Goal: Transaction & Acquisition: Book appointment/travel/reservation

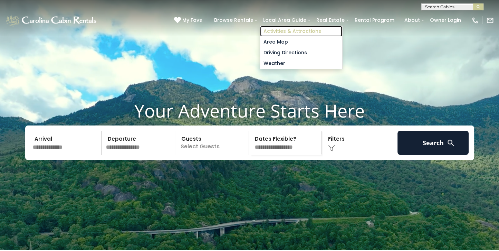
click at [286, 30] on link "Activities & Attractions" at bounding box center [301, 31] width 82 height 11
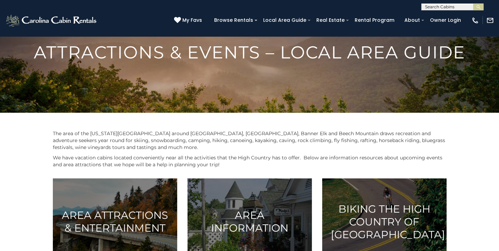
scroll to position [28, 0]
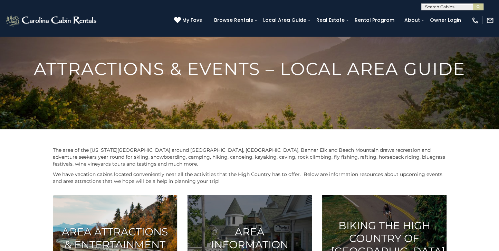
click at [99, 217] on img at bounding box center [115, 238] width 124 height 86
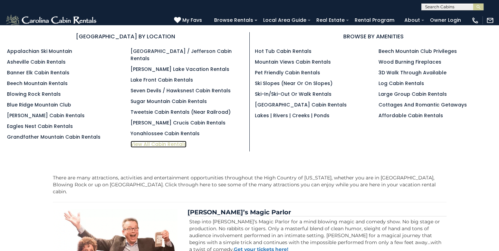
click at [159, 141] on link "View All Cabin Rentals" at bounding box center [159, 144] width 56 height 7
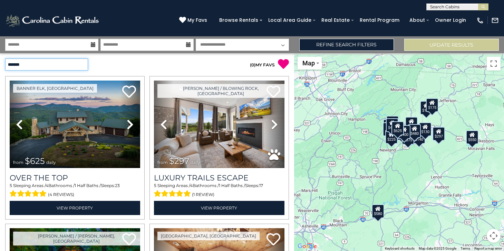
click at [83, 65] on select "**********" at bounding box center [46, 64] width 83 height 12
select select "*********"
click at [5, 58] on select "**********" at bounding box center [46, 64] width 83 height 12
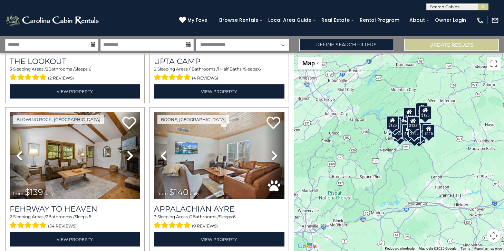
scroll to position [1454, 0]
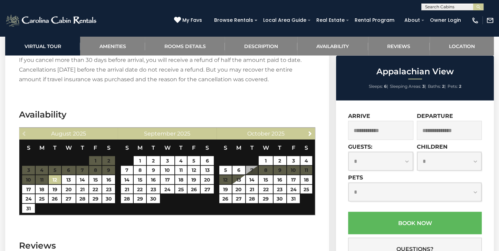
scroll to position [1234, 0]
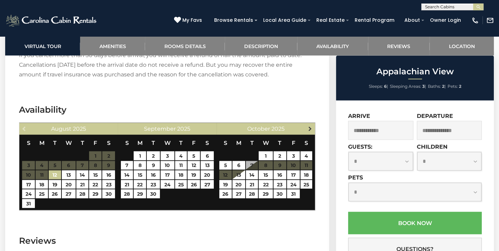
click at [310, 125] on span "Next" at bounding box center [310, 128] width 6 height 6
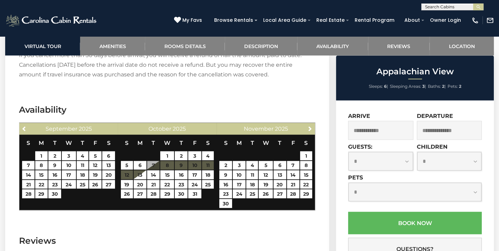
click at [322, 123] on section "Availability Previous September 2025 S M T W T F S 1 2 3 4 5 6 7 8 9 10 11 12 1…" at bounding box center [167, 158] width 324 height 131
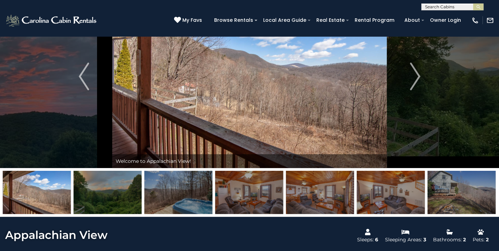
scroll to position [42, 0]
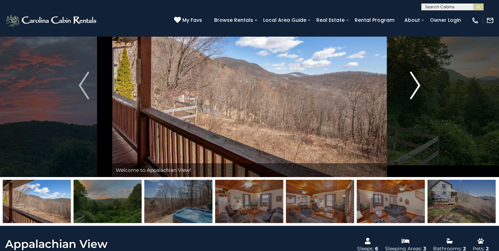
click at [416, 84] on img "Next" at bounding box center [415, 85] width 10 height 28
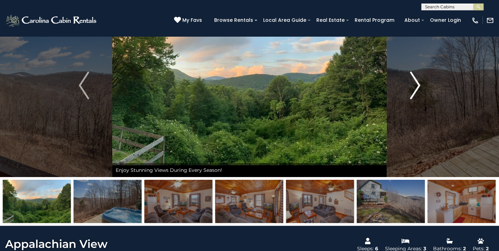
click at [416, 84] on img "Next" at bounding box center [415, 85] width 10 height 28
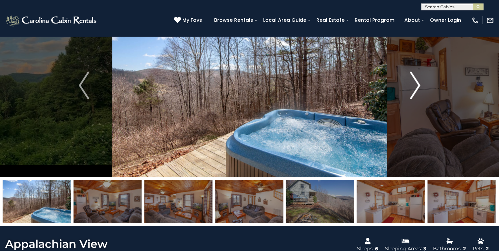
click at [417, 83] on img "Next" at bounding box center [415, 85] width 10 height 28
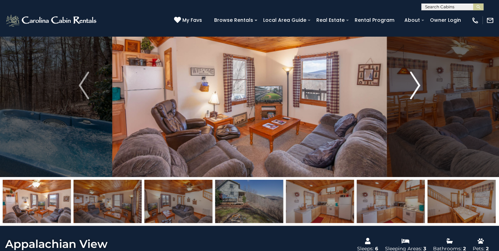
click at [417, 83] on img "Next" at bounding box center [415, 85] width 10 height 28
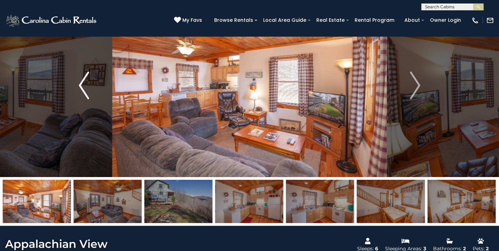
click at [80, 81] on img "Previous" at bounding box center [84, 85] width 10 height 28
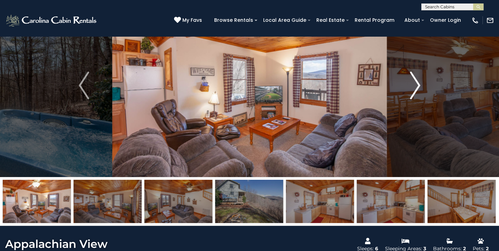
click at [419, 83] on img "Next" at bounding box center [415, 85] width 10 height 28
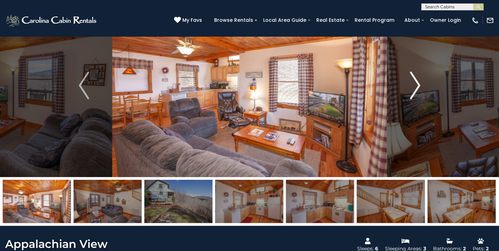
click at [417, 83] on img "Next" at bounding box center [415, 85] width 10 height 28
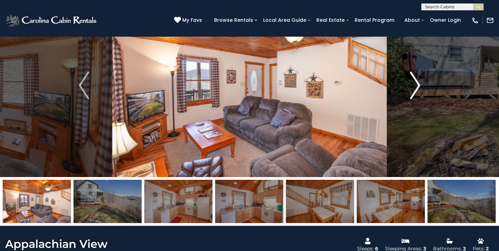
click at [417, 83] on img "Next" at bounding box center [415, 85] width 10 height 28
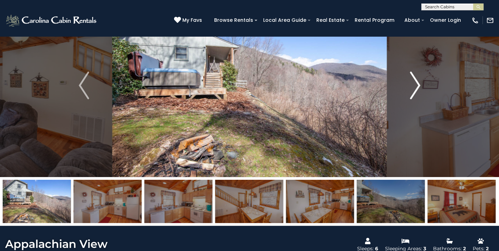
click at [418, 84] on img "Next" at bounding box center [415, 85] width 10 height 28
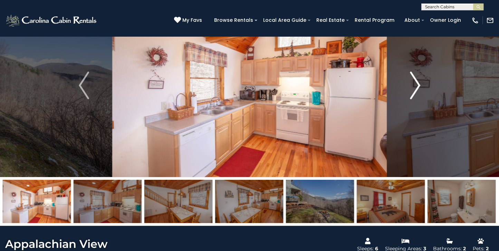
click at [418, 84] on img "Next" at bounding box center [415, 85] width 10 height 28
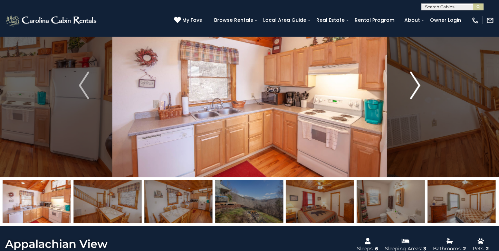
click at [418, 84] on img "Next" at bounding box center [415, 85] width 10 height 28
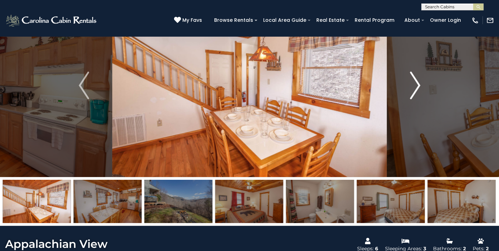
click at [418, 84] on img "Next" at bounding box center [415, 85] width 10 height 28
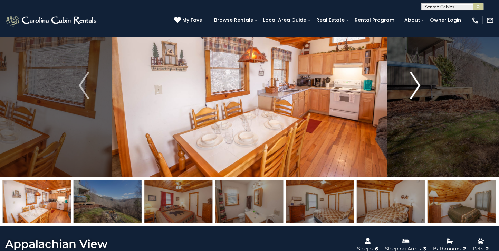
click at [418, 84] on img "Next" at bounding box center [415, 85] width 10 height 28
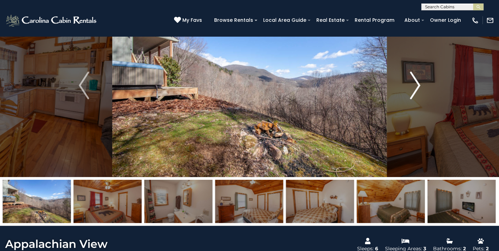
click at [418, 84] on img "Next" at bounding box center [415, 85] width 10 height 28
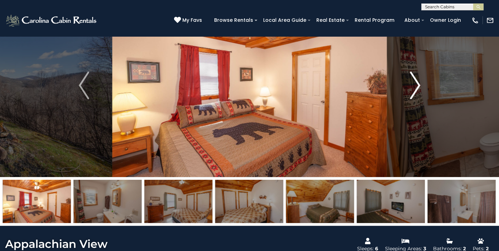
click at [418, 85] on img "Next" at bounding box center [415, 85] width 10 height 28
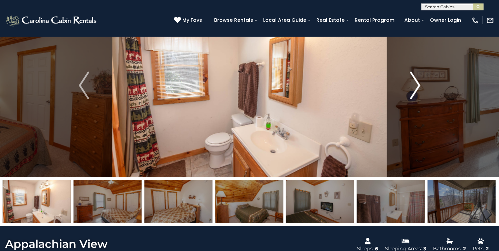
click at [418, 85] on img "Next" at bounding box center [415, 85] width 10 height 28
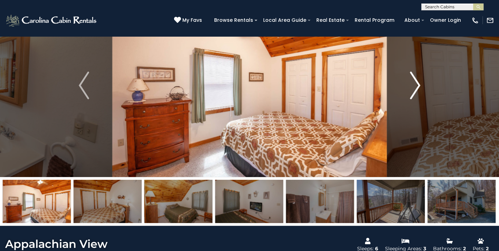
click at [418, 85] on img "Next" at bounding box center [415, 85] width 10 height 28
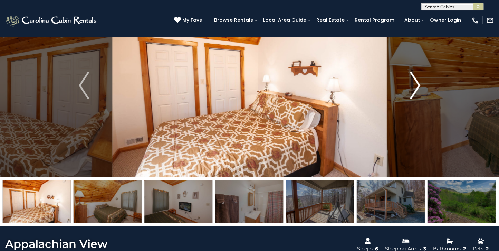
click at [418, 86] on img "Next" at bounding box center [415, 85] width 10 height 28
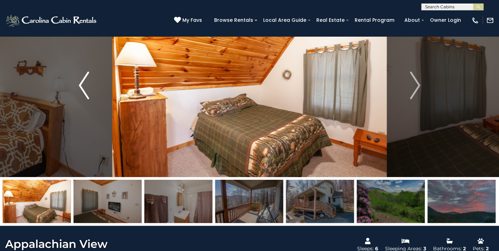
click at [82, 83] on img "Previous" at bounding box center [84, 85] width 10 height 28
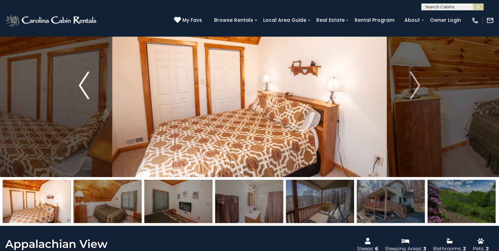
click at [81, 84] on img "Previous" at bounding box center [84, 85] width 10 height 28
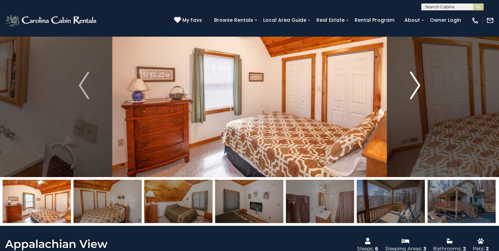
click at [417, 83] on img "Next" at bounding box center [415, 85] width 10 height 28
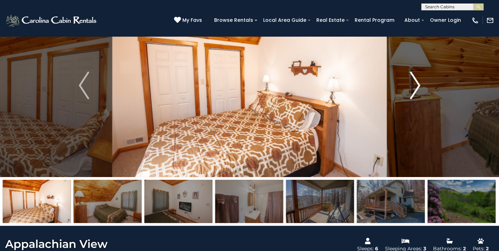
click at [417, 83] on img "Next" at bounding box center [415, 85] width 10 height 28
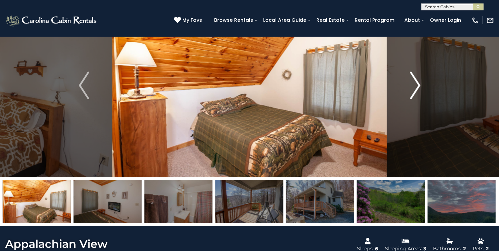
click at [417, 85] on img "Next" at bounding box center [415, 85] width 10 height 28
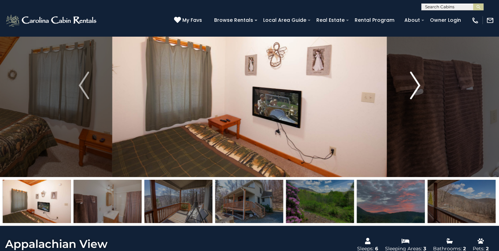
click at [417, 85] on img "Next" at bounding box center [415, 85] width 10 height 28
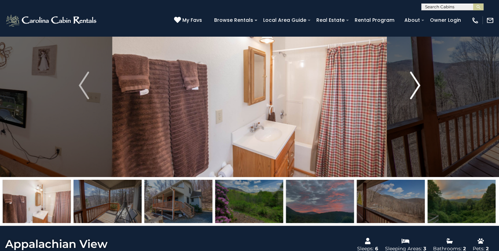
click at [416, 87] on img "Next" at bounding box center [415, 85] width 10 height 28
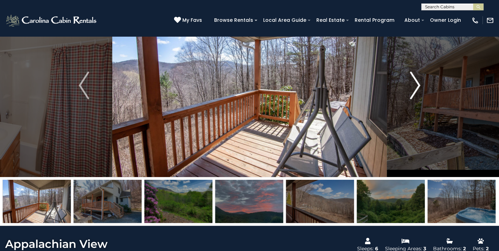
click at [418, 84] on img "Next" at bounding box center [415, 85] width 10 height 28
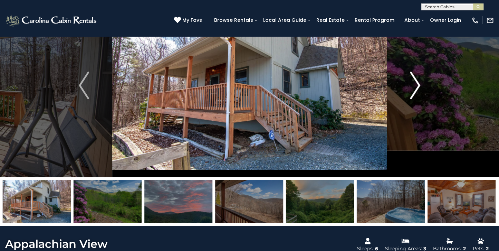
click at [418, 85] on img "Next" at bounding box center [415, 85] width 10 height 28
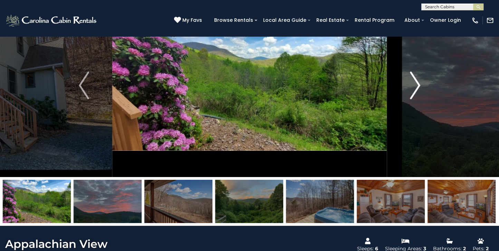
click at [417, 85] on img "Next" at bounding box center [415, 85] width 10 height 28
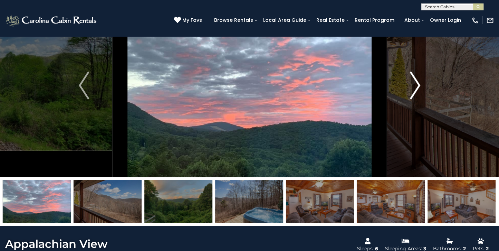
click at [418, 88] on img "Next" at bounding box center [415, 85] width 10 height 28
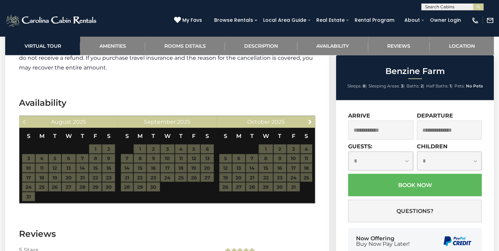
scroll to position [1394, 0]
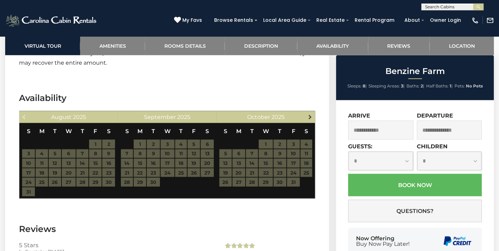
click at [309, 115] on span "Next" at bounding box center [310, 117] width 6 height 6
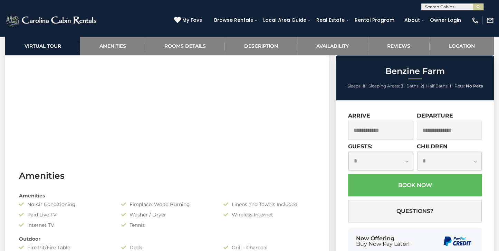
scroll to position [396, 0]
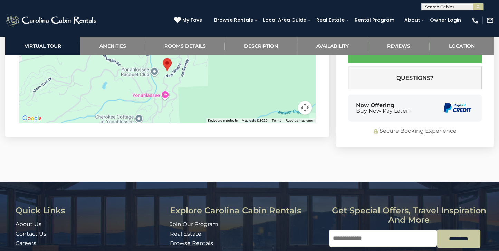
scroll to position [1562, 0]
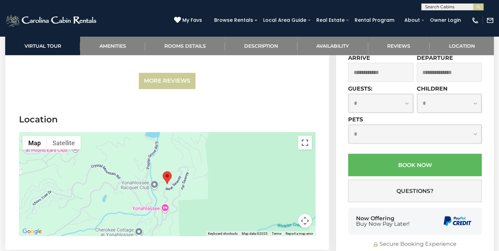
click at [305, 136] on button "Toggle fullscreen view" at bounding box center [305, 143] width 14 height 14
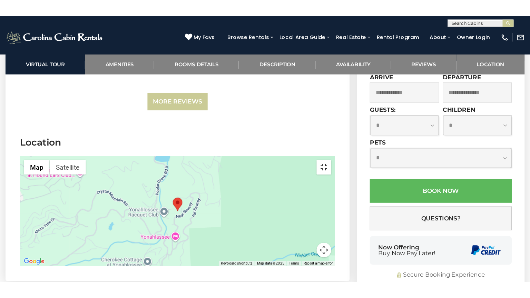
scroll to position [1601, 0]
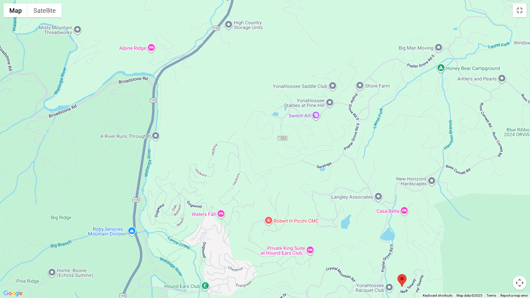
drag, startPoint x: 44, startPoint y: 89, endPoint x: 182, endPoint y: 227, distance: 195.5
click at [182, 227] on div at bounding box center [265, 149] width 530 height 298
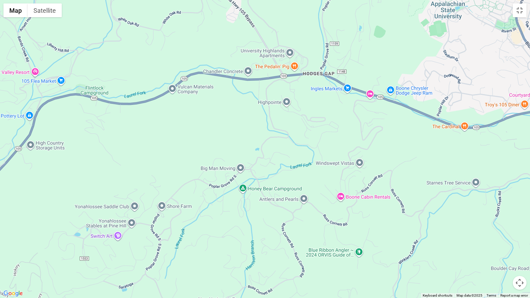
drag, startPoint x: 317, startPoint y: 41, endPoint x: 119, endPoint y: 163, distance: 232.6
click at [119, 163] on div at bounding box center [265, 149] width 530 height 298
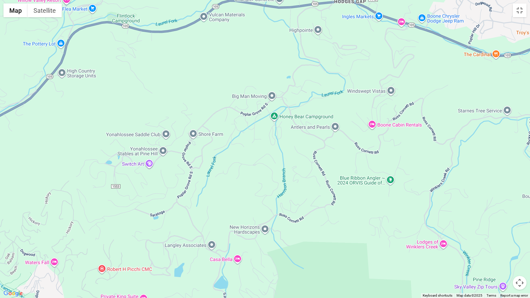
drag, startPoint x: 203, startPoint y: 162, endPoint x: 235, endPoint y: 89, distance: 79.3
click at [235, 89] on div at bounding box center [265, 149] width 530 height 298
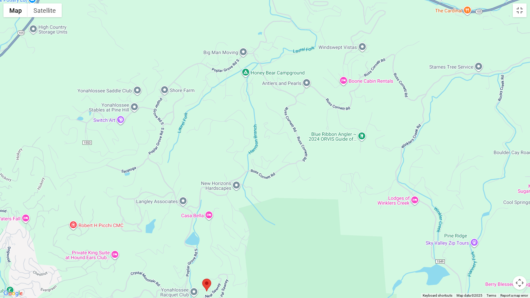
drag, startPoint x: 345, startPoint y: 258, endPoint x: 317, endPoint y: 213, distance: 53.5
click at [317, 213] on div at bounding box center [265, 149] width 530 height 298
click at [499, 11] on button "Toggle fullscreen view" at bounding box center [520, 10] width 14 height 14
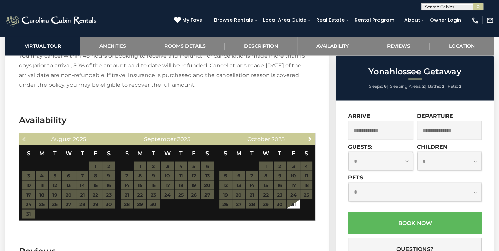
scroll to position [1184, 0]
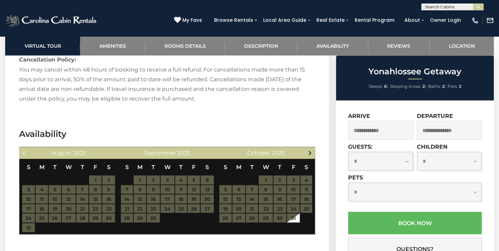
click at [311, 149] on span "Next" at bounding box center [310, 152] width 6 height 6
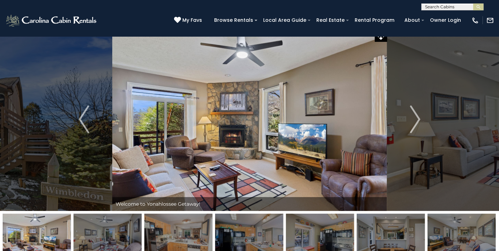
scroll to position [0, 0]
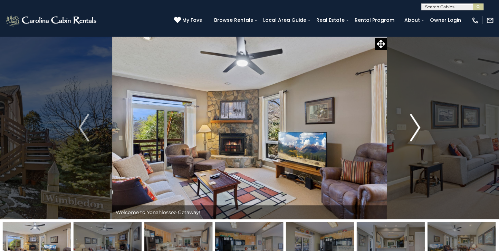
click at [418, 127] on img "Next" at bounding box center [415, 128] width 10 height 28
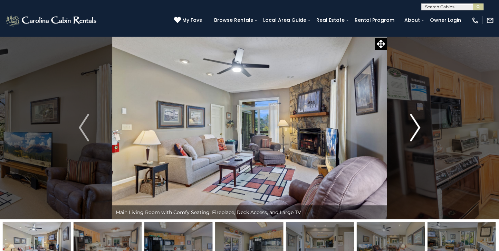
click at [418, 127] on img "Next" at bounding box center [415, 128] width 10 height 28
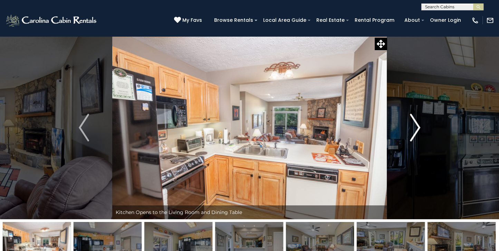
click at [418, 127] on img "Next" at bounding box center [415, 128] width 10 height 28
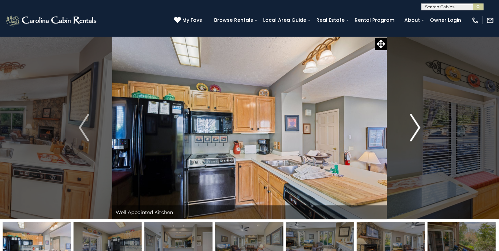
click at [420, 127] on img "Next" at bounding box center [415, 128] width 10 height 28
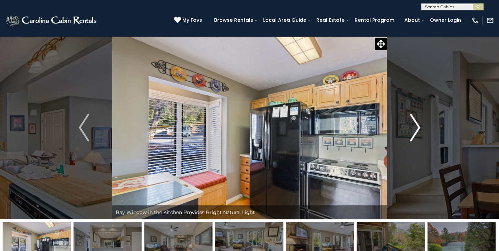
click at [420, 127] on img "Next" at bounding box center [415, 128] width 10 height 28
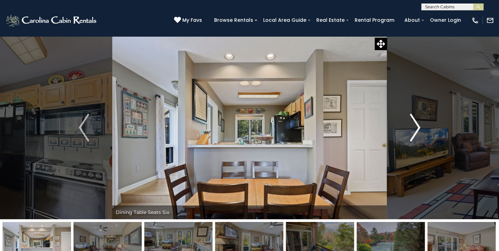
click at [418, 126] on img "Next" at bounding box center [415, 128] width 10 height 28
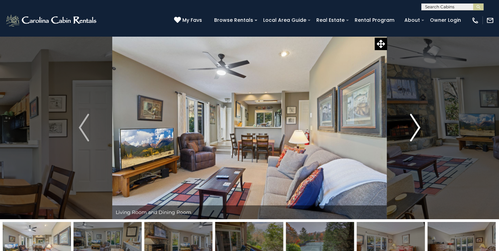
click at [418, 126] on img "Next" at bounding box center [415, 128] width 10 height 28
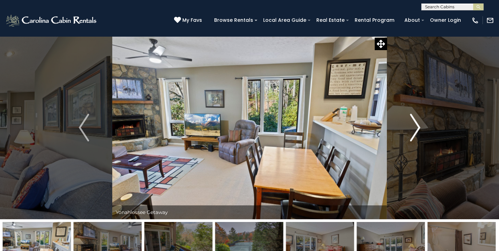
click at [418, 126] on img "Next" at bounding box center [415, 128] width 10 height 28
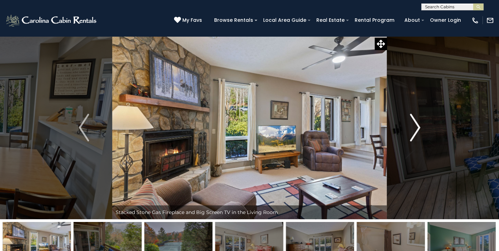
click at [418, 127] on img "Next" at bounding box center [415, 128] width 10 height 28
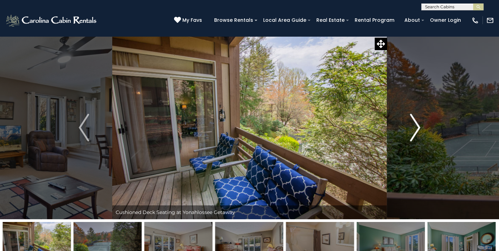
click at [418, 127] on img "Next" at bounding box center [415, 128] width 10 height 28
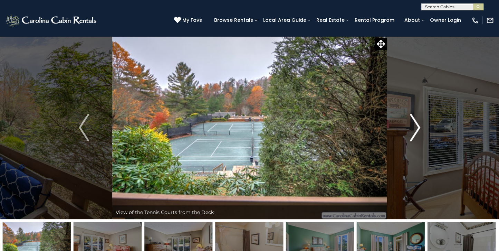
click at [418, 127] on img "Next" at bounding box center [415, 128] width 10 height 28
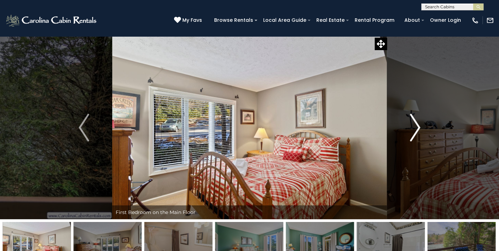
click at [418, 127] on img "Next" at bounding box center [415, 128] width 10 height 28
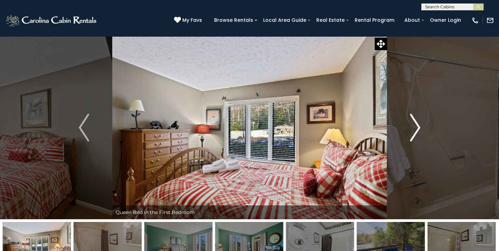
click at [418, 127] on img "Next" at bounding box center [415, 128] width 10 height 28
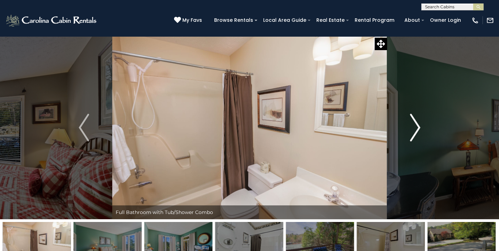
click at [418, 127] on img "Next" at bounding box center [415, 128] width 10 height 28
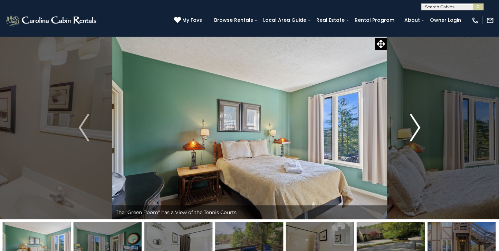
click at [418, 130] on img "Next" at bounding box center [415, 128] width 10 height 28
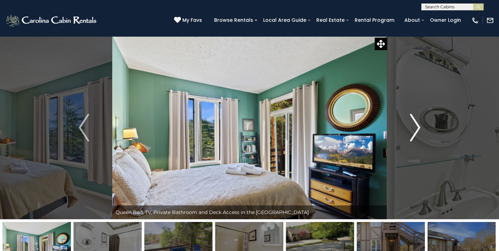
click at [418, 130] on img "Next" at bounding box center [415, 128] width 10 height 28
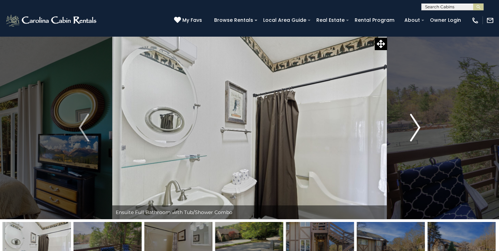
click at [418, 127] on img "Next" at bounding box center [415, 128] width 10 height 28
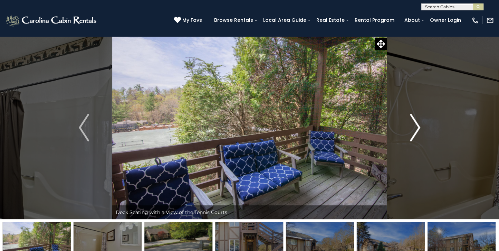
click at [418, 126] on img "Next" at bounding box center [415, 128] width 10 height 28
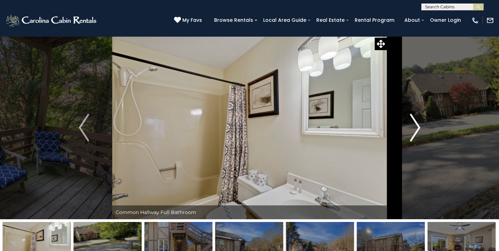
click at [418, 128] on img "Next" at bounding box center [415, 128] width 10 height 28
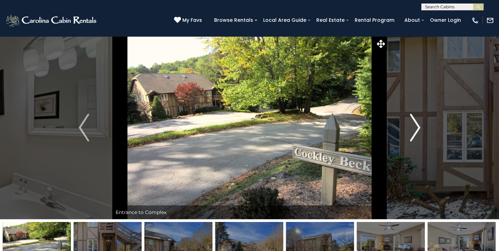
click at [418, 128] on img "Next" at bounding box center [415, 128] width 10 height 28
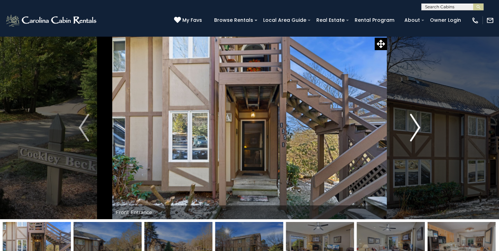
click at [417, 130] on img "Next" at bounding box center [415, 128] width 10 height 28
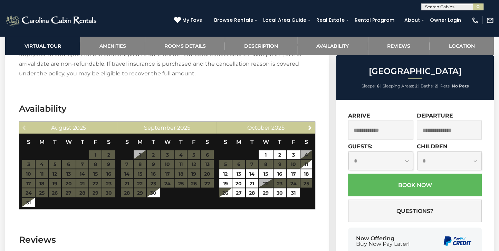
scroll to position [1271, 0]
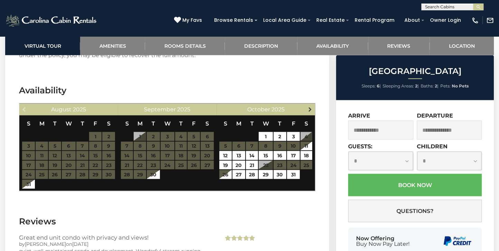
click at [309, 106] on span "Next" at bounding box center [310, 109] width 6 height 6
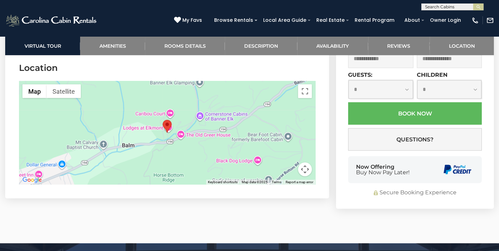
scroll to position [1599, 0]
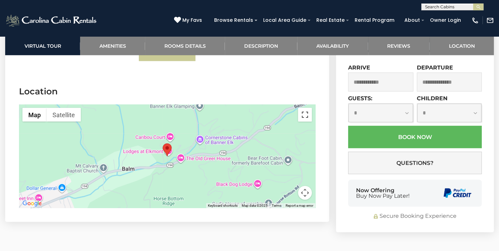
click at [302, 108] on button "Toggle fullscreen view" at bounding box center [305, 115] width 14 height 14
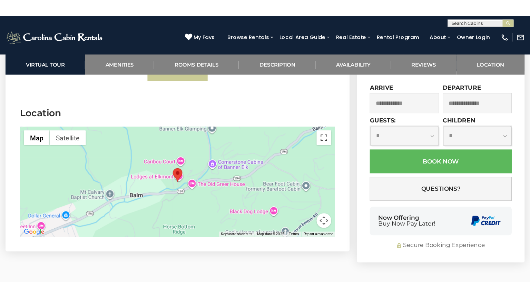
scroll to position [1635, 0]
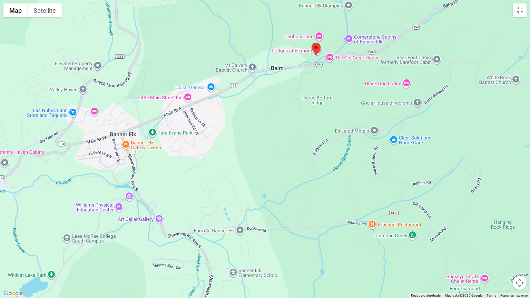
drag, startPoint x: 158, startPoint y: 260, endPoint x: 210, endPoint y: 166, distance: 107.2
click at [210, 166] on div at bounding box center [265, 149] width 530 height 298
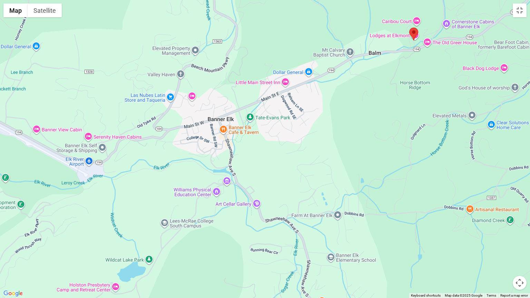
drag, startPoint x: 193, startPoint y: 162, endPoint x: 291, endPoint y: 147, distance: 98.9
click at [291, 147] on div at bounding box center [265, 149] width 530 height 298
click at [37, 129] on div at bounding box center [265, 149] width 530 height 298
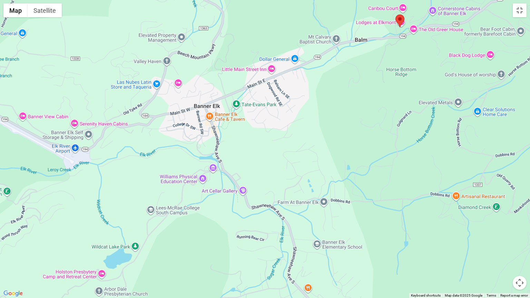
drag, startPoint x: 349, startPoint y: 225, endPoint x: 335, endPoint y: 228, distance: 14.0
click at [335, 227] on div at bounding box center [265, 149] width 530 height 298
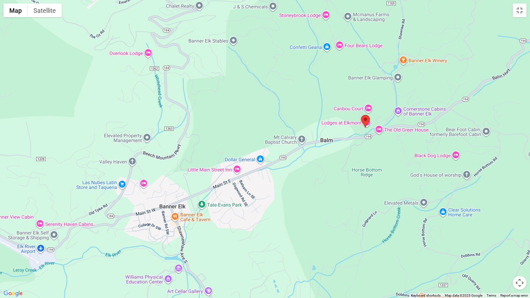
drag, startPoint x: 412, startPoint y: 64, endPoint x: 378, endPoint y: 148, distance: 91.4
click at [378, 148] on div at bounding box center [265, 149] width 530 height 298
click at [499, 9] on button "Toggle fullscreen view" at bounding box center [520, 10] width 14 height 14
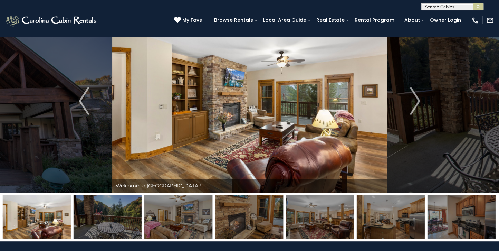
scroll to position [0, 0]
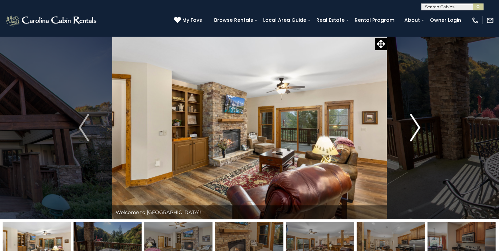
click at [417, 126] on img "Next" at bounding box center [415, 128] width 10 height 28
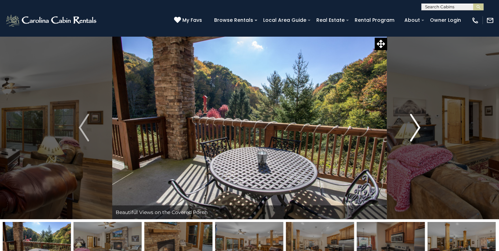
click at [418, 126] on img "Next" at bounding box center [415, 128] width 10 height 28
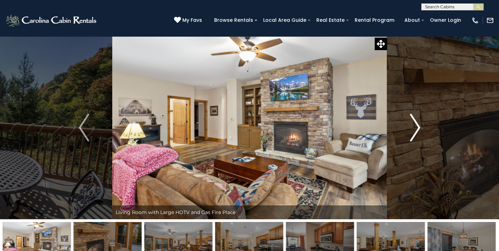
click at [418, 127] on img "Next" at bounding box center [415, 128] width 10 height 28
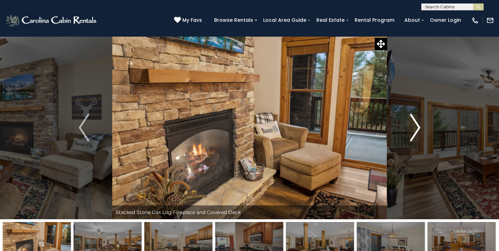
click at [418, 127] on img "Next" at bounding box center [415, 128] width 10 height 28
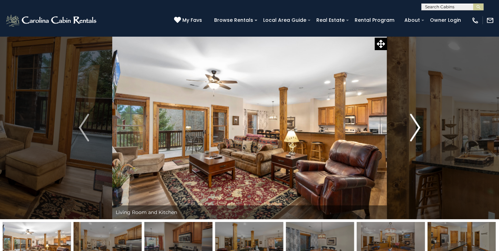
click at [417, 129] on img "Next" at bounding box center [415, 128] width 10 height 28
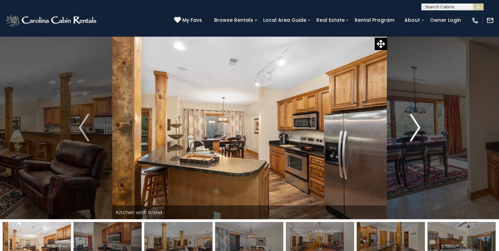
click at [417, 129] on img "Next" at bounding box center [415, 128] width 10 height 28
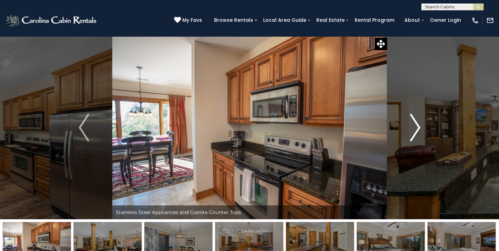
click at [417, 129] on img "Next" at bounding box center [415, 128] width 10 height 28
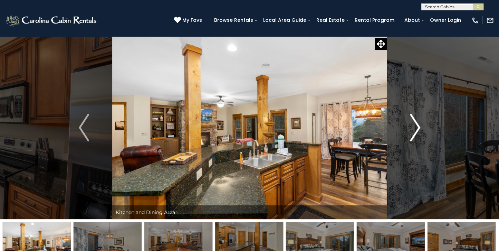
click at [417, 129] on img "Next" at bounding box center [415, 128] width 10 height 28
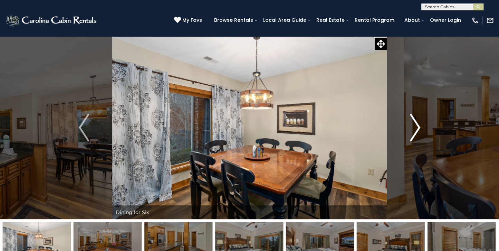
click at [417, 129] on img "Next" at bounding box center [415, 128] width 10 height 28
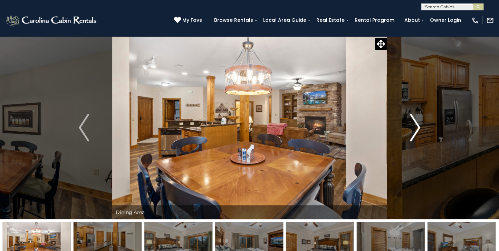
click at [417, 129] on img "Next" at bounding box center [415, 128] width 10 height 28
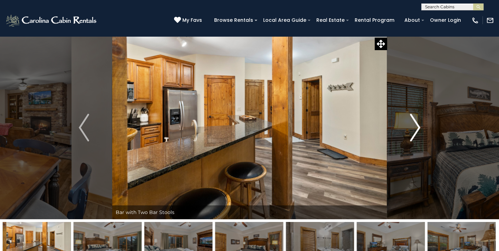
click at [417, 129] on img "Next" at bounding box center [415, 128] width 10 height 28
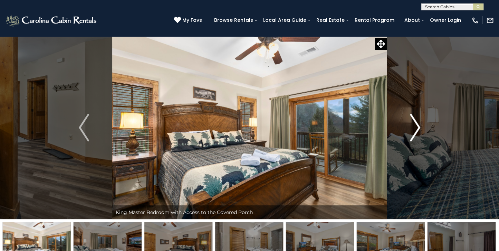
click at [417, 129] on img "Next" at bounding box center [415, 128] width 10 height 28
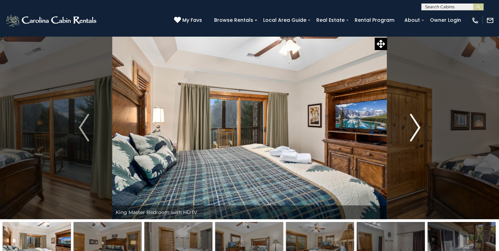
click at [417, 129] on img "Next" at bounding box center [415, 128] width 10 height 28
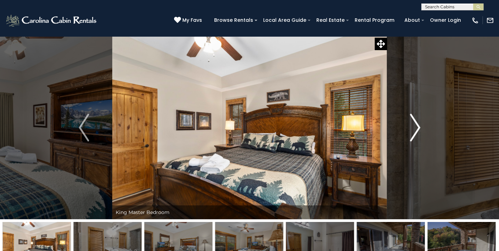
click at [417, 129] on img "Next" at bounding box center [415, 128] width 10 height 28
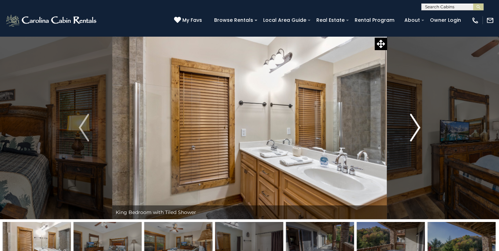
click at [417, 129] on img "Next" at bounding box center [415, 128] width 10 height 28
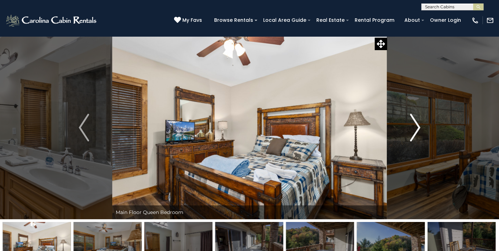
click at [417, 129] on img "Next" at bounding box center [415, 128] width 10 height 28
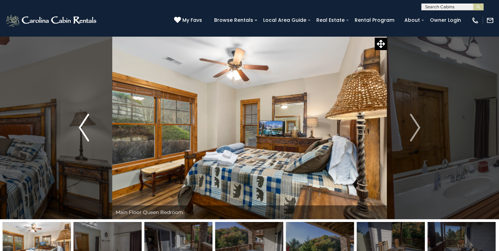
click at [81, 127] on img "Previous" at bounding box center [84, 128] width 10 height 28
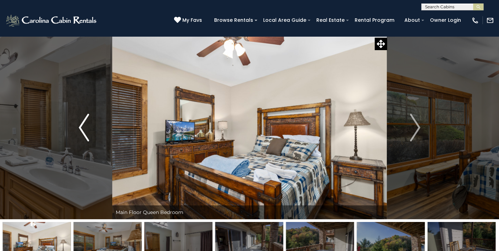
click at [81, 127] on img "Previous" at bounding box center [84, 128] width 10 height 28
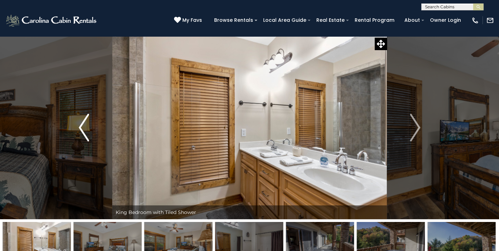
click at [80, 127] on img "Previous" at bounding box center [84, 128] width 10 height 28
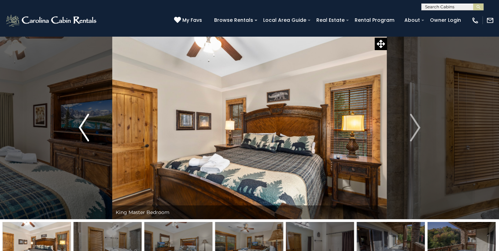
click at [80, 127] on img "Previous" at bounding box center [84, 128] width 10 height 28
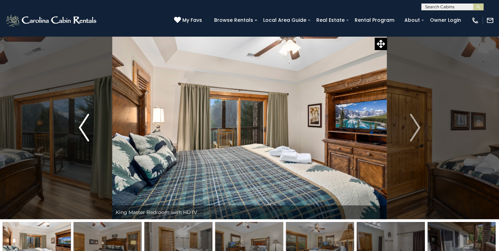
click at [80, 126] on img "Previous" at bounding box center [84, 128] width 10 height 28
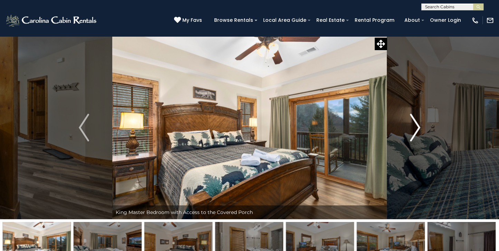
click at [416, 124] on img "Next" at bounding box center [415, 128] width 10 height 28
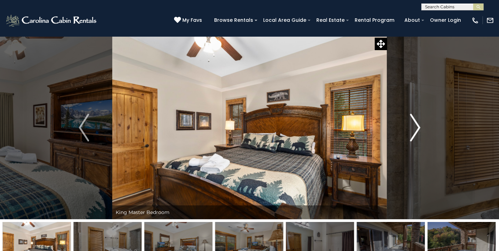
click at [416, 124] on img "Next" at bounding box center [415, 128] width 10 height 28
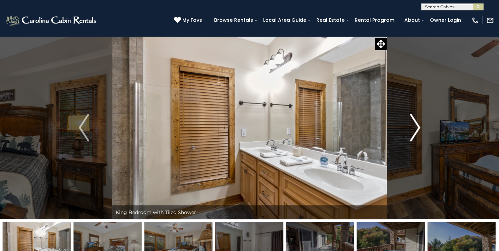
click at [416, 124] on img "Next" at bounding box center [415, 128] width 10 height 28
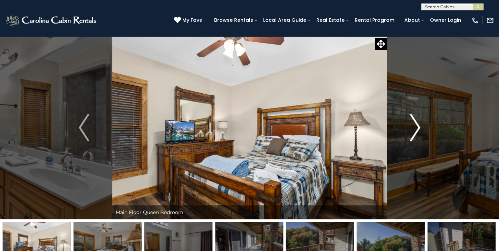
click at [415, 125] on img "Next" at bounding box center [415, 128] width 10 height 28
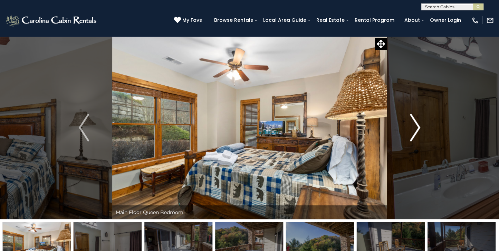
click at [414, 125] on img "Next" at bounding box center [415, 128] width 10 height 28
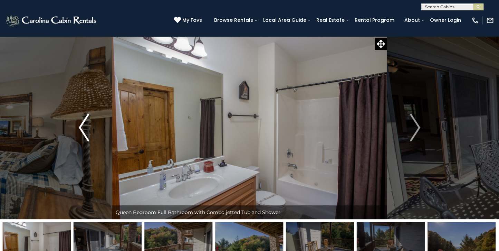
click at [79, 126] on img "Previous" at bounding box center [84, 128] width 10 height 28
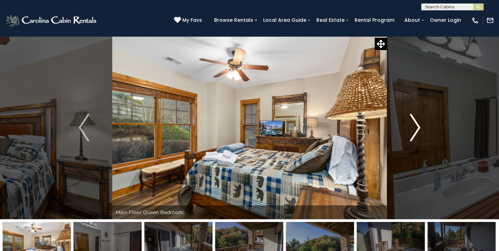
click at [417, 128] on img "Next" at bounding box center [415, 128] width 10 height 28
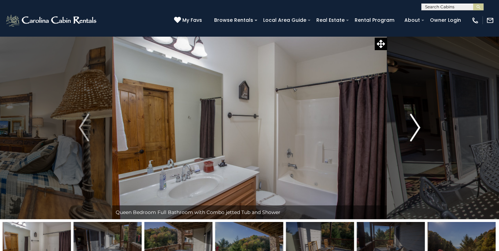
click at [415, 130] on img "Next" at bounding box center [415, 128] width 10 height 28
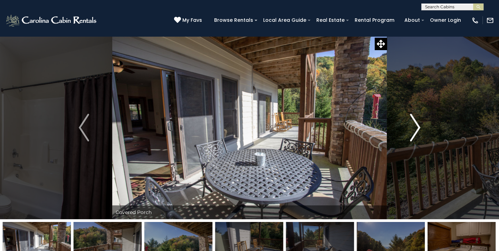
click at [418, 127] on img "Next" at bounding box center [415, 128] width 10 height 28
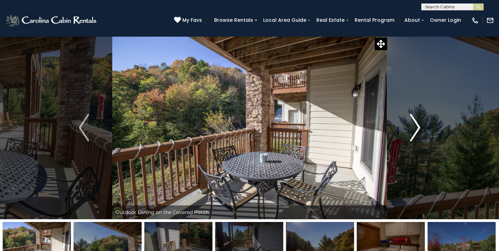
click at [418, 127] on img "Next" at bounding box center [415, 128] width 10 height 28
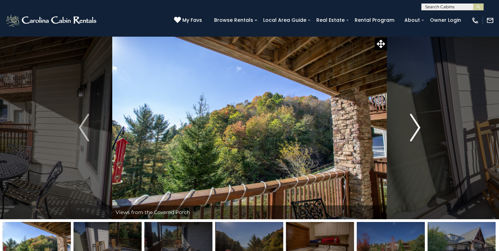
click at [418, 127] on img "Next" at bounding box center [415, 128] width 10 height 28
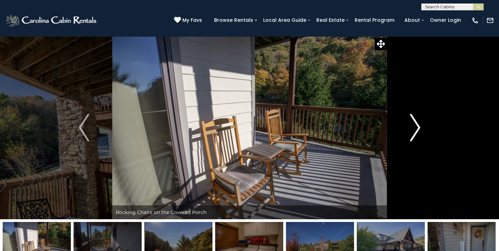
click at [418, 127] on img "Next" at bounding box center [415, 128] width 10 height 28
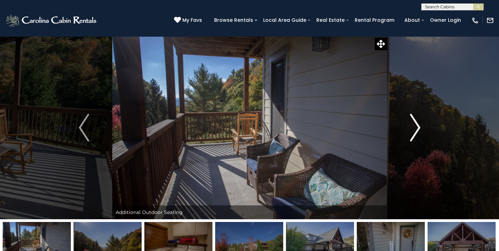
click at [417, 127] on img "Next" at bounding box center [415, 128] width 10 height 28
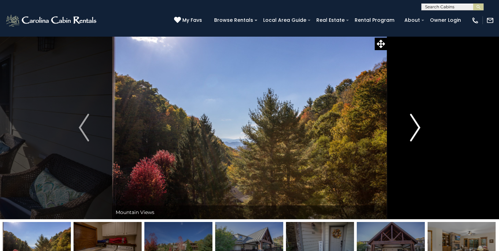
click at [420, 124] on img "Next" at bounding box center [415, 128] width 10 height 28
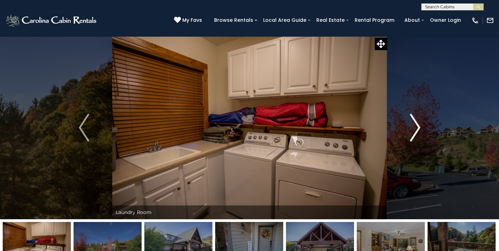
click at [420, 124] on img "Next" at bounding box center [415, 128] width 10 height 28
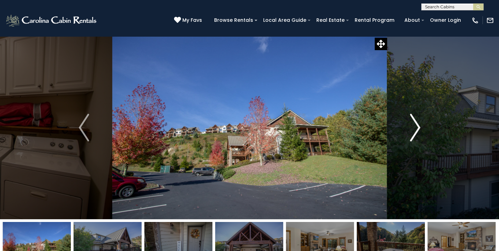
click at [420, 124] on img "Next" at bounding box center [415, 128] width 10 height 28
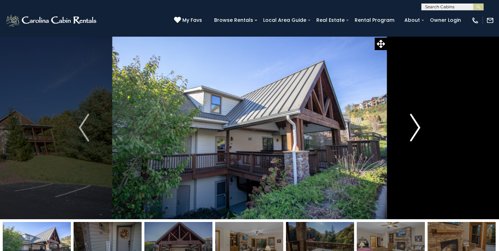
click at [420, 124] on img "Next" at bounding box center [415, 128] width 10 height 28
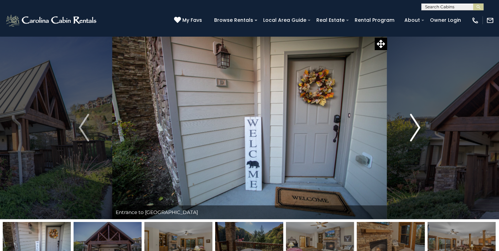
click at [416, 127] on img "Next" at bounding box center [415, 128] width 10 height 28
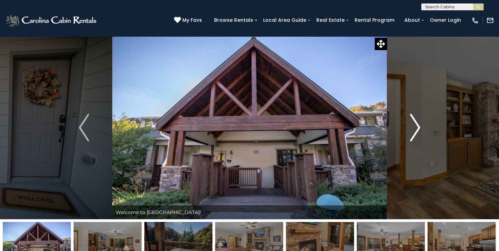
click at [416, 127] on img "Next" at bounding box center [415, 128] width 10 height 28
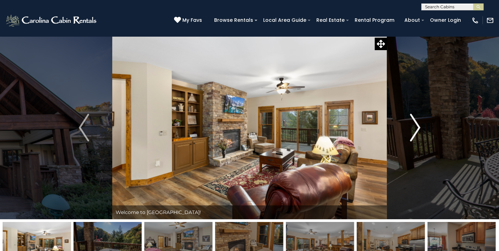
click at [416, 127] on img "Next" at bounding box center [415, 128] width 10 height 28
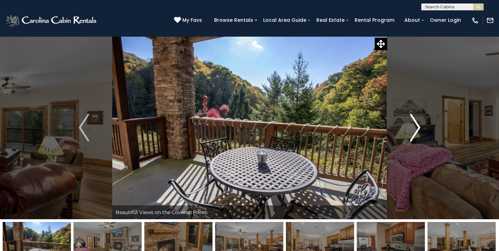
click at [416, 127] on img "Next" at bounding box center [415, 128] width 10 height 28
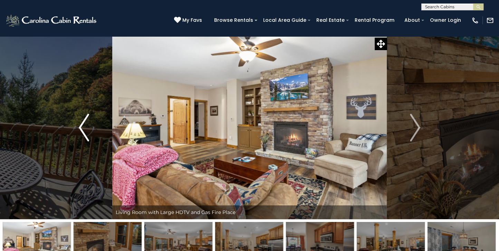
click at [81, 125] on img "Previous" at bounding box center [84, 128] width 10 height 28
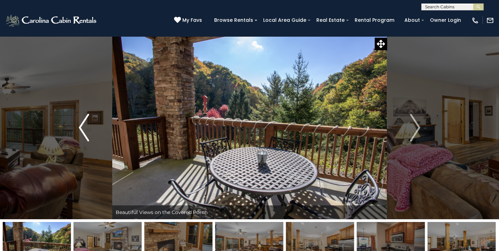
click at [79, 126] on img "Previous" at bounding box center [84, 128] width 10 height 28
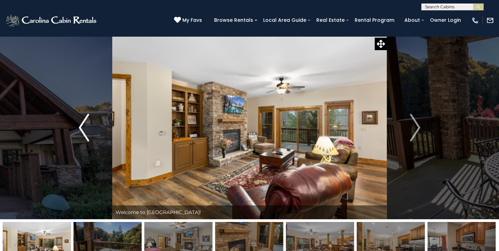
click at [79, 126] on img "Previous" at bounding box center [84, 128] width 10 height 28
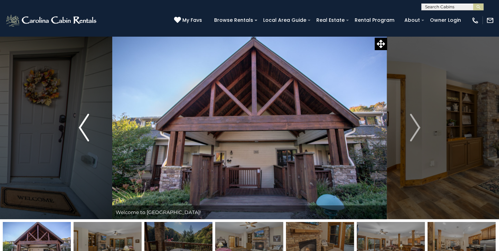
click at [79, 126] on img "Previous" at bounding box center [84, 128] width 10 height 28
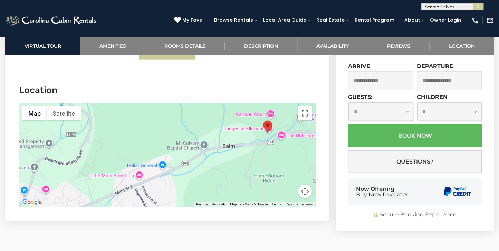
scroll to position [1589, 0]
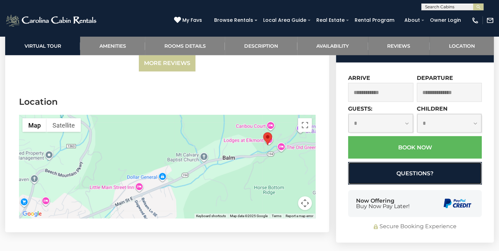
click at [415, 163] on button "Questions?" at bounding box center [415, 173] width 134 height 22
select select "*"
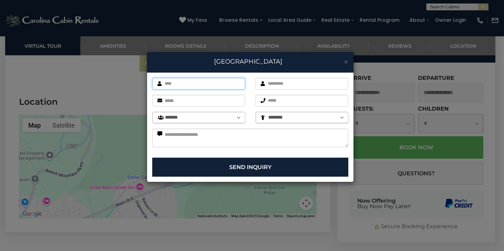
click at [207, 80] on input "text" at bounding box center [198, 84] width 93 height 12
type input "*********"
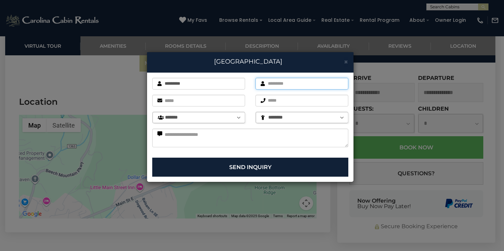
type input "******"
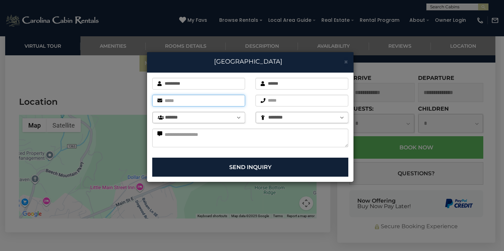
type input "**********"
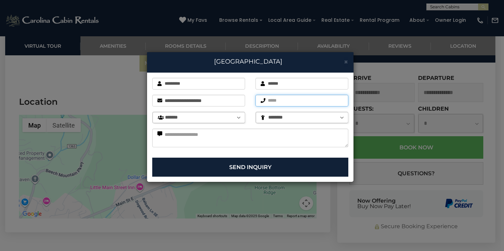
type input "**********"
click at [239, 118] on select "******* ******* ******** ******** ******** ******** ********" at bounding box center [199, 117] width 93 height 11
select select "*"
click at [153, 112] on select "******* ******* ******** ******** ******** ******** ********" at bounding box center [199, 117] width 93 height 11
click at [341, 116] on select "******** * * *" at bounding box center [302, 117] width 93 height 11
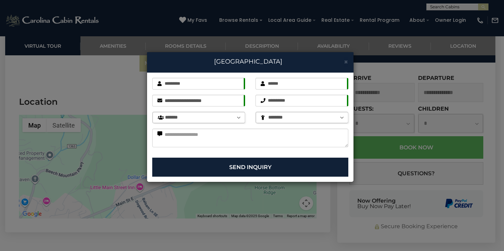
click at [290, 115] on select "******** * * *" at bounding box center [302, 117] width 93 height 11
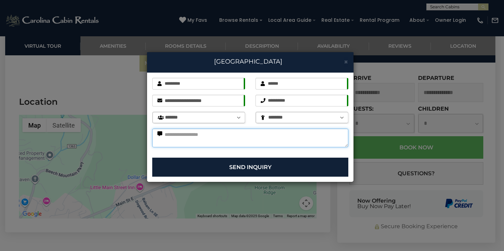
click at [224, 137] on textarea at bounding box center [250, 137] width 196 height 19
click at [272, 141] on textarea at bounding box center [250, 137] width 196 height 19
click at [213, 133] on textarea "**********" at bounding box center [250, 137] width 196 height 19
type textarea "**********"
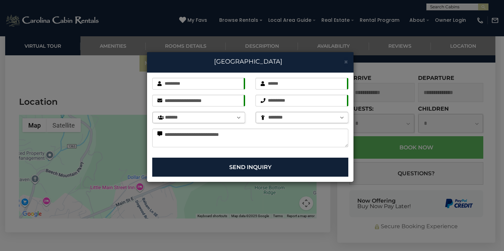
click at [201, 204] on div "**********" at bounding box center [252, 125] width 504 height 251
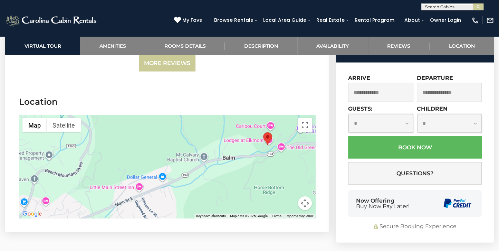
click at [201, 213] on button "Keyboard shortcuts" at bounding box center [211, 215] width 30 height 5
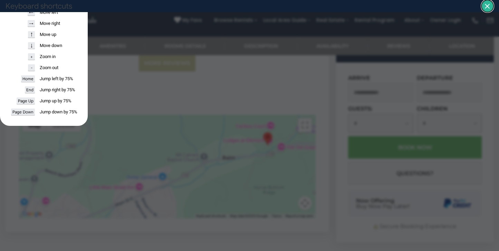
click at [486, 4] on button "Close dialog" at bounding box center [487, 6] width 12 height 12
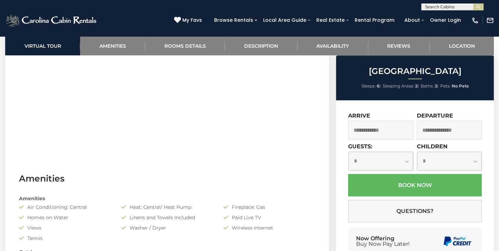
scroll to position [0, 0]
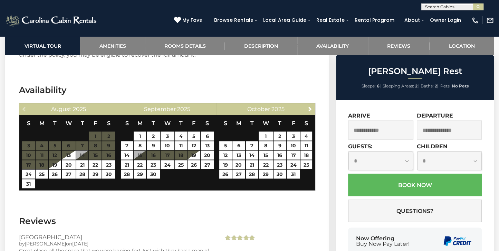
scroll to position [1278, 0]
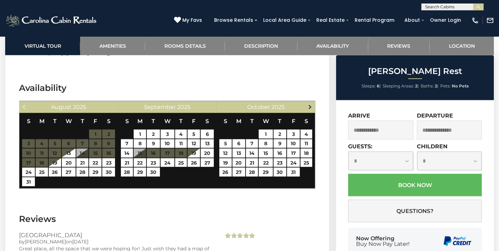
click at [310, 107] on span "Next" at bounding box center [310, 107] width 6 height 6
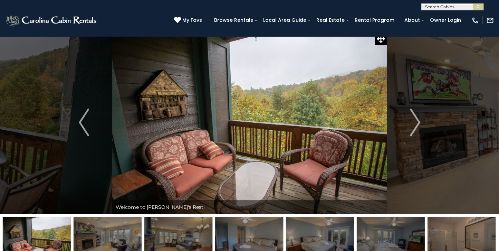
scroll to position [0, 0]
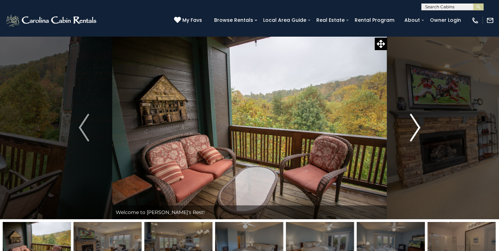
click at [417, 130] on img "Next" at bounding box center [415, 128] width 10 height 28
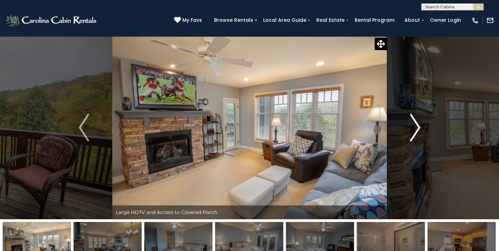
click at [418, 126] on img "Next" at bounding box center [415, 128] width 10 height 28
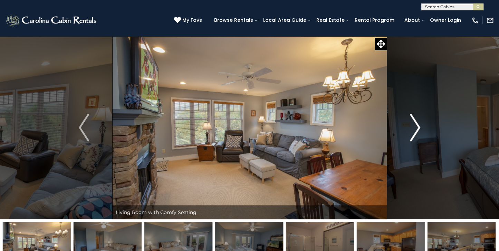
click at [417, 128] on img "Next" at bounding box center [415, 128] width 10 height 28
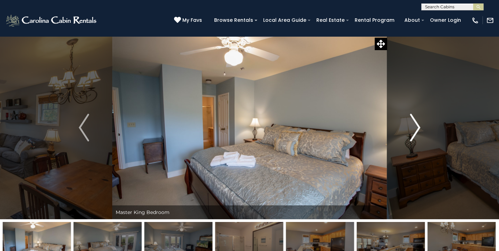
click at [417, 128] on img "Next" at bounding box center [415, 128] width 10 height 28
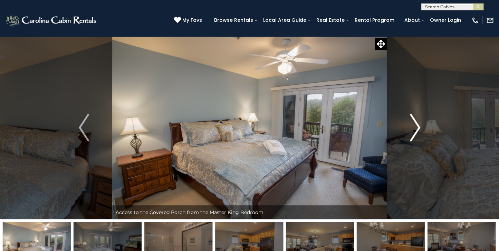
click at [417, 128] on img "Next" at bounding box center [415, 128] width 10 height 28
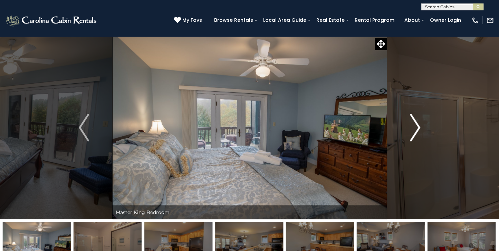
click at [417, 129] on img "Next" at bounding box center [415, 128] width 10 height 28
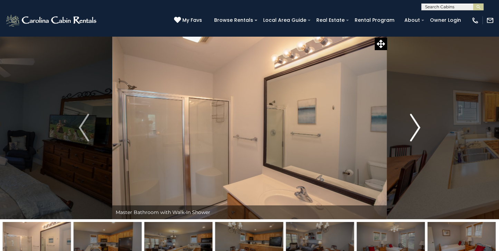
click at [417, 129] on img "Next" at bounding box center [415, 128] width 10 height 28
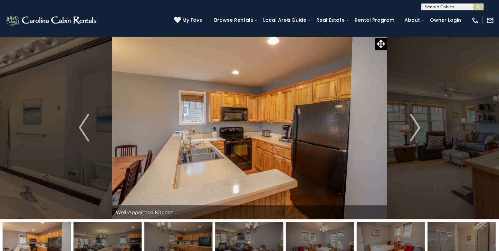
click at [284, 132] on img at bounding box center [249, 127] width 274 height 183
click at [418, 126] on img "Next" at bounding box center [415, 128] width 10 height 28
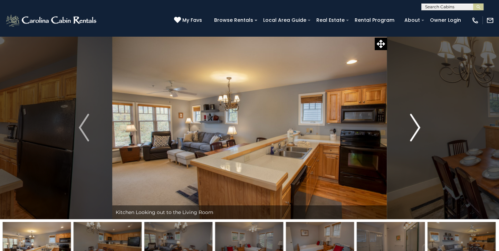
click at [418, 126] on img "Next" at bounding box center [415, 128] width 10 height 28
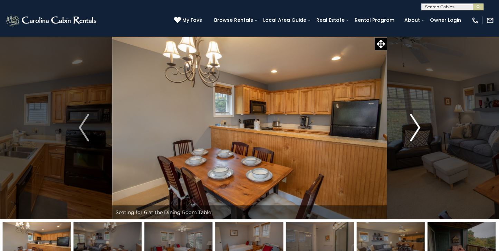
click at [418, 126] on img "Next" at bounding box center [415, 128] width 10 height 28
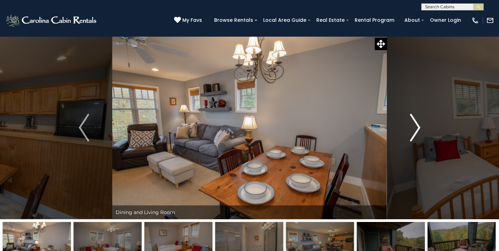
click at [417, 129] on img "Next" at bounding box center [415, 128] width 10 height 28
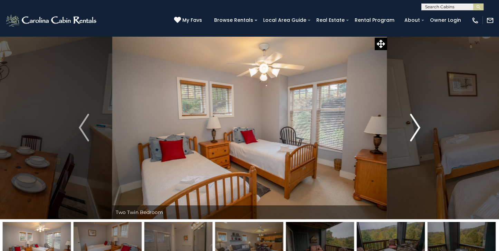
click at [417, 129] on img "Next" at bounding box center [415, 128] width 10 height 28
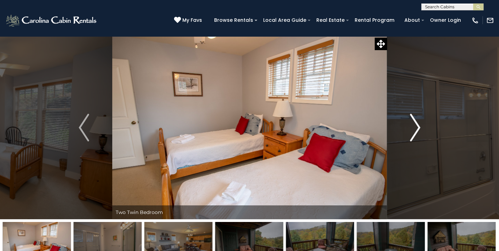
click at [417, 129] on img "Next" at bounding box center [415, 128] width 10 height 28
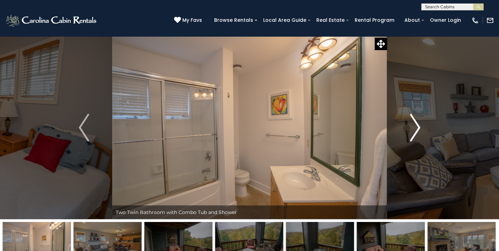
click at [416, 129] on img "Next" at bounding box center [415, 128] width 10 height 28
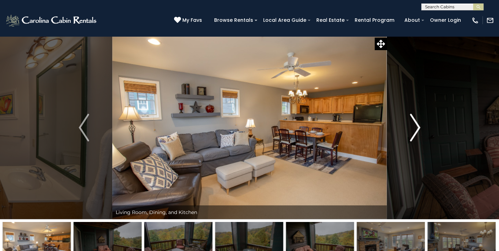
click at [418, 126] on img "Next" at bounding box center [415, 128] width 10 height 28
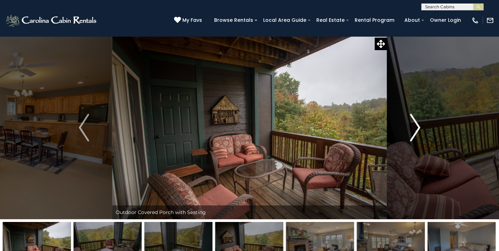
click at [418, 126] on img "Next" at bounding box center [415, 128] width 10 height 28
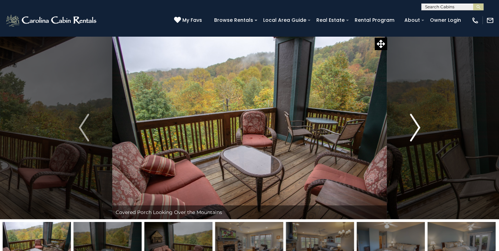
click at [418, 126] on img "Next" at bounding box center [415, 128] width 10 height 28
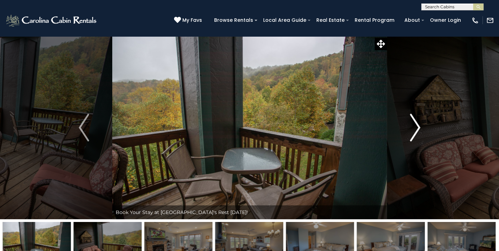
click at [418, 126] on img "Next" at bounding box center [415, 128] width 10 height 28
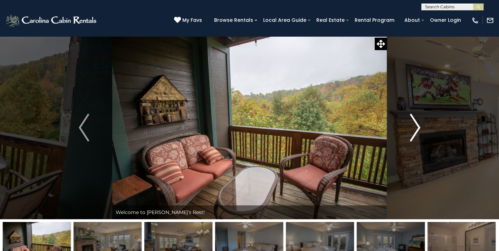
click at [417, 125] on img "Next" at bounding box center [415, 128] width 10 height 28
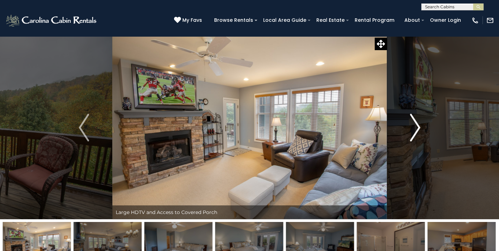
click at [416, 127] on img "Next" at bounding box center [415, 128] width 10 height 28
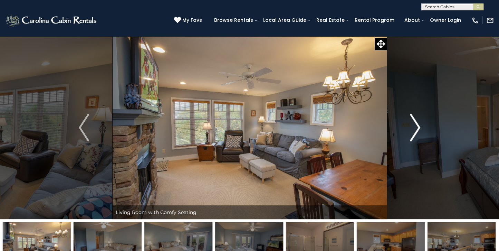
click at [416, 127] on img "Next" at bounding box center [415, 128] width 10 height 28
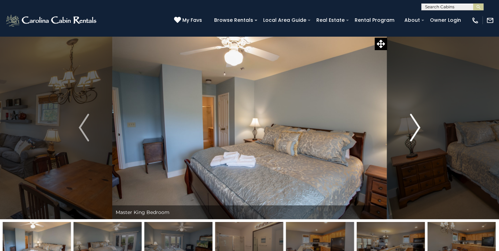
click at [416, 127] on img "Next" at bounding box center [415, 128] width 10 height 28
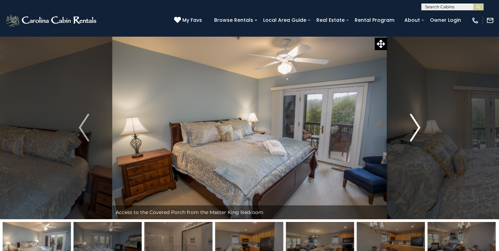
click at [419, 126] on img "Next" at bounding box center [415, 128] width 10 height 28
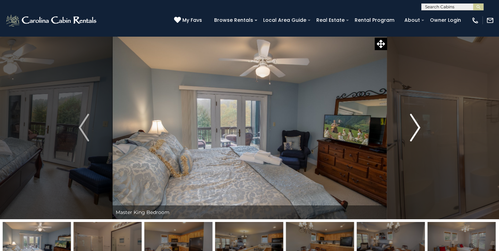
click at [419, 126] on img "Next" at bounding box center [415, 128] width 10 height 28
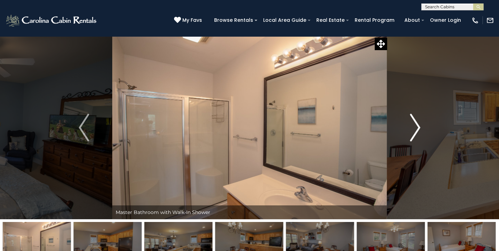
click at [419, 126] on img "Next" at bounding box center [415, 128] width 10 height 28
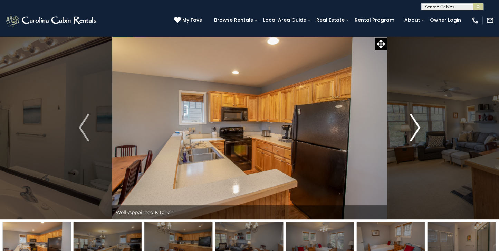
click at [419, 126] on img "Next" at bounding box center [415, 128] width 10 height 28
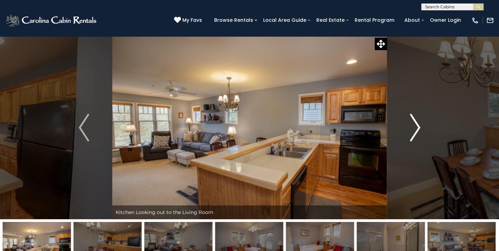
click at [419, 126] on img "Next" at bounding box center [415, 128] width 10 height 28
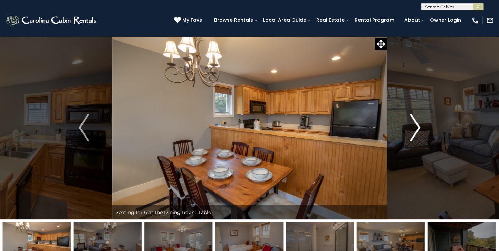
click at [419, 126] on img "Next" at bounding box center [415, 128] width 10 height 28
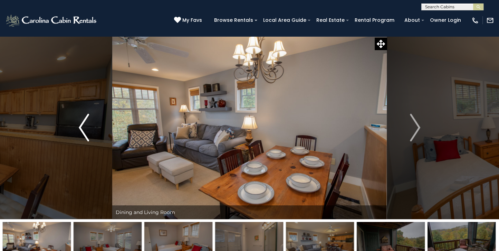
click at [81, 127] on img "Previous" at bounding box center [84, 128] width 10 height 28
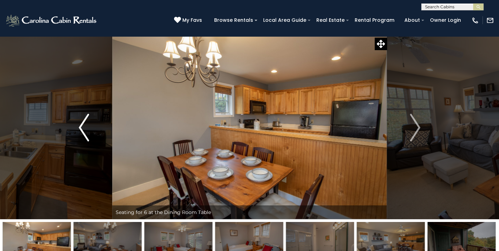
click at [76, 127] on button "Previous" at bounding box center [84, 127] width 57 height 183
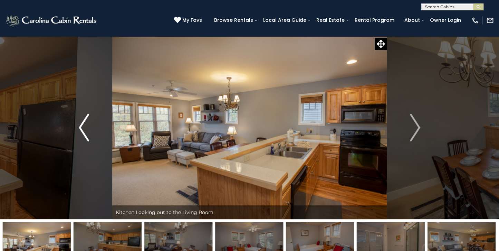
click at [77, 127] on button "Previous" at bounding box center [84, 127] width 57 height 183
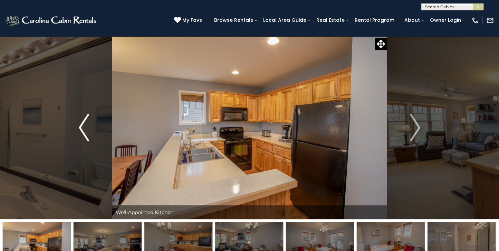
click at [77, 127] on button "Previous" at bounding box center [84, 127] width 57 height 183
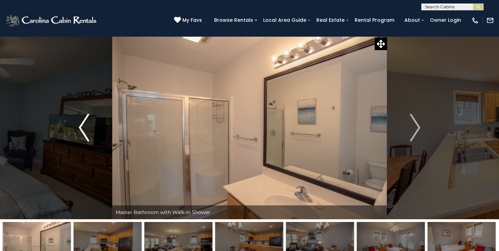
click at [77, 127] on button "Previous" at bounding box center [84, 127] width 57 height 183
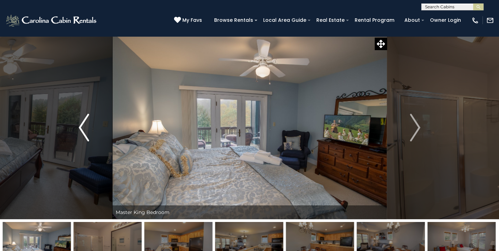
click at [77, 127] on button "Previous" at bounding box center [84, 127] width 57 height 183
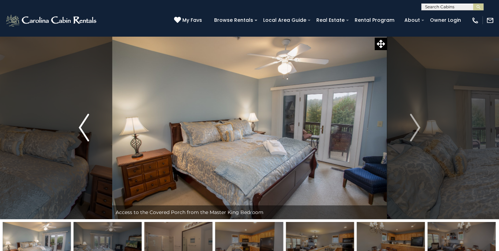
click at [75, 126] on button "Previous" at bounding box center [84, 127] width 57 height 183
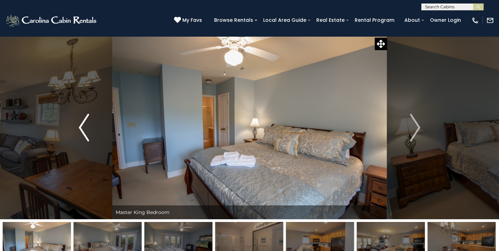
click at [75, 126] on button "Previous" at bounding box center [84, 127] width 57 height 183
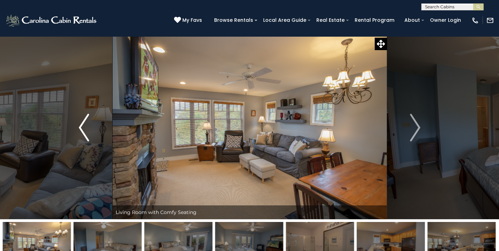
click at [81, 126] on img "Previous" at bounding box center [84, 128] width 10 height 28
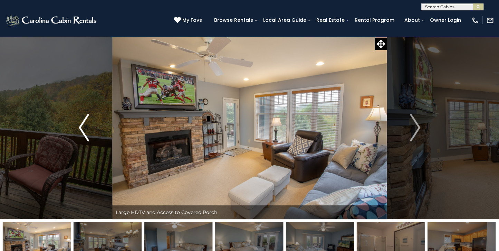
click at [81, 126] on img "Previous" at bounding box center [84, 128] width 10 height 28
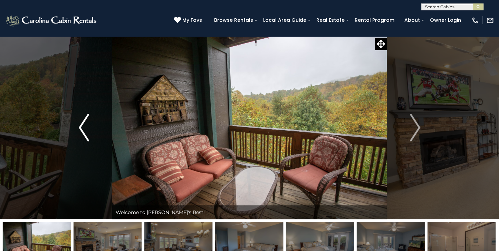
click at [83, 125] on img "Previous" at bounding box center [84, 128] width 10 height 28
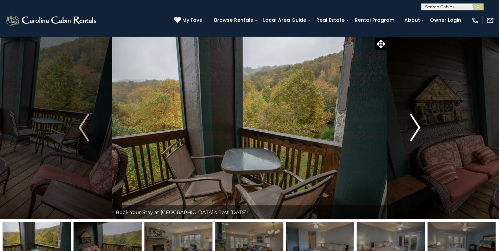
click at [416, 129] on img "Next" at bounding box center [415, 128] width 10 height 28
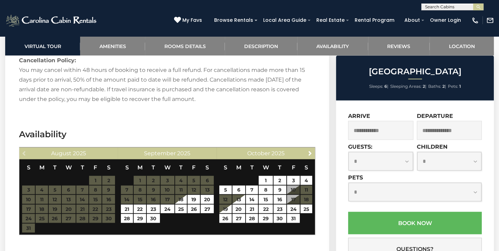
scroll to position [1211, 0]
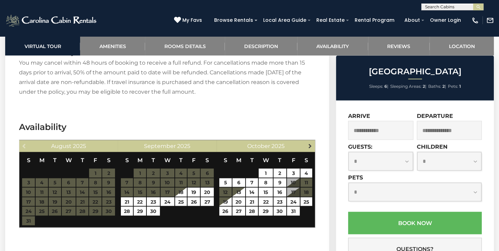
click at [308, 143] on span "Next" at bounding box center [310, 146] width 6 height 6
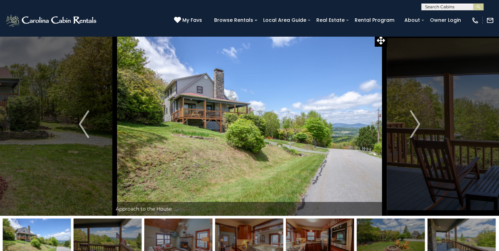
scroll to position [0, 0]
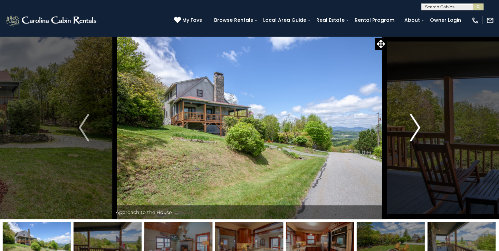
click at [417, 128] on img "Next" at bounding box center [415, 128] width 10 height 28
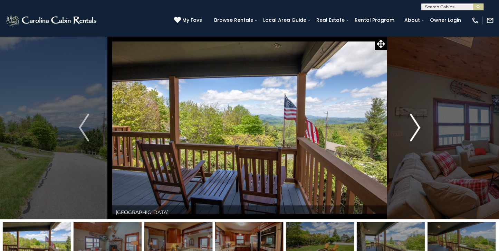
click at [417, 133] on img "Next" at bounding box center [415, 128] width 10 height 28
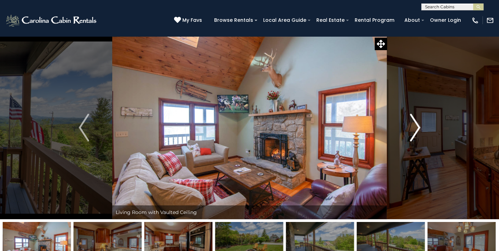
click at [417, 126] on img "Next" at bounding box center [415, 128] width 10 height 28
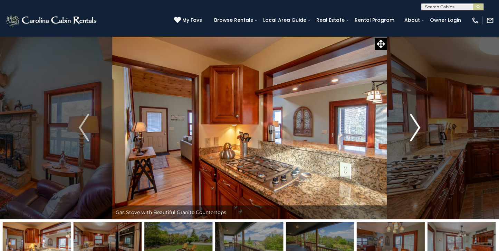
click at [418, 127] on img "Next" at bounding box center [415, 128] width 10 height 28
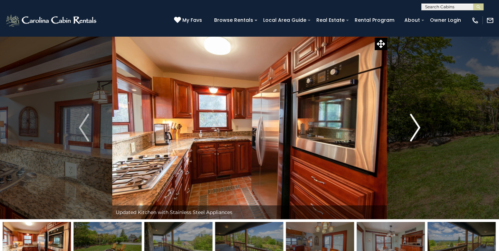
click at [417, 127] on img "Next" at bounding box center [415, 128] width 10 height 28
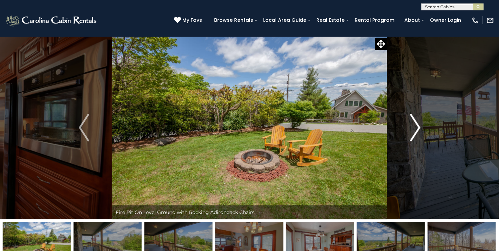
click at [417, 127] on img "Next" at bounding box center [415, 128] width 10 height 28
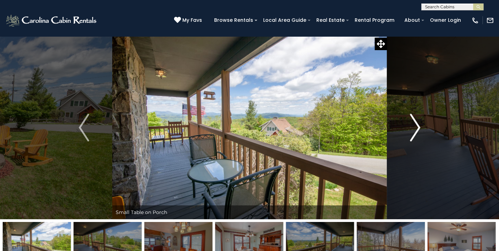
click at [417, 128] on img "Next" at bounding box center [415, 128] width 10 height 28
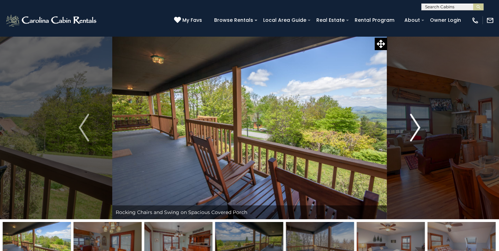
click at [417, 128] on img "Next" at bounding box center [415, 128] width 10 height 28
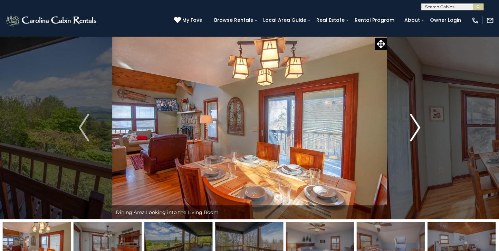
click at [417, 128] on img "Next" at bounding box center [415, 128] width 10 height 28
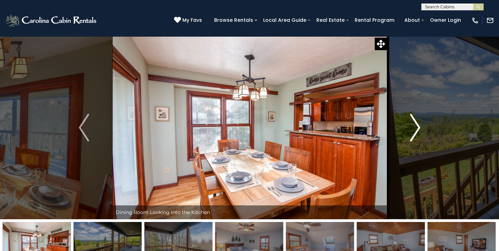
click at [416, 128] on img "Next" at bounding box center [415, 128] width 10 height 28
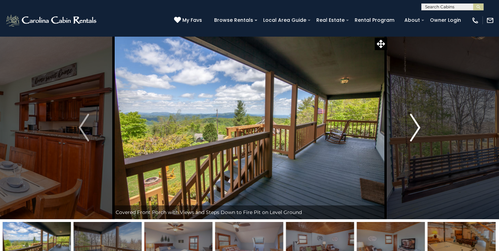
click at [417, 127] on img "Next" at bounding box center [415, 128] width 10 height 28
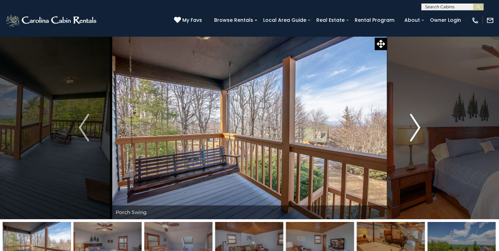
click at [417, 127] on img "Next" at bounding box center [415, 128] width 10 height 28
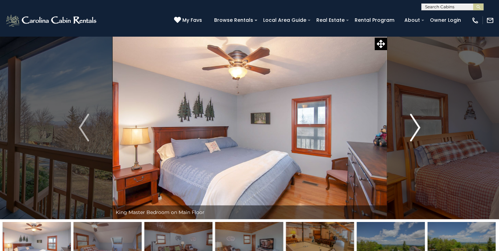
click at [417, 127] on img "Next" at bounding box center [415, 128] width 10 height 28
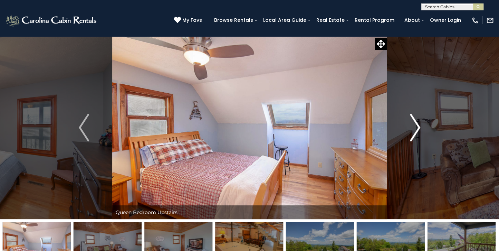
click at [417, 127] on img "Next" at bounding box center [415, 128] width 10 height 28
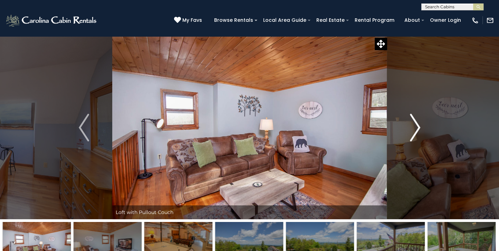
click at [418, 127] on img "Next" at bounding box center [415, 128] width 10 height 28
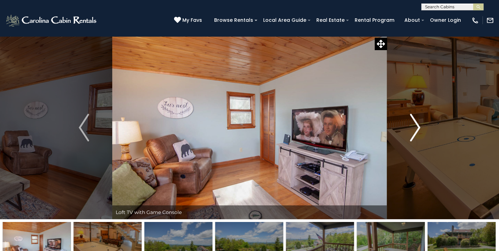
click at [419, 126] on img "Next" at bounding box center [415, 128] width 10 height 28
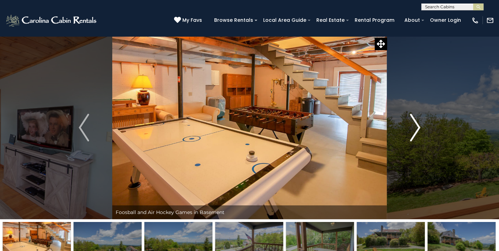
click at [417, 126] on img "Next" at bounding box center [415, 128] width 10 height 28
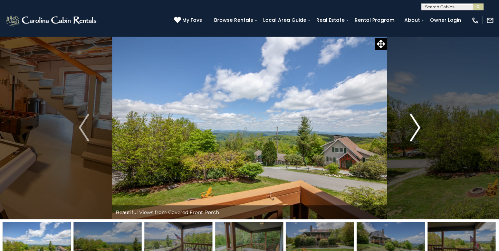
click at [417, 126] on img "Next" at bounding box center [415, 128] width 10 height 28
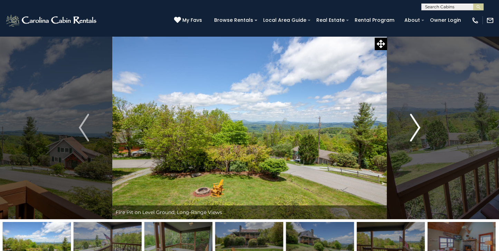
click at [417, 127] on img "Next" at bounding box center [415, 128] width 10 height 28
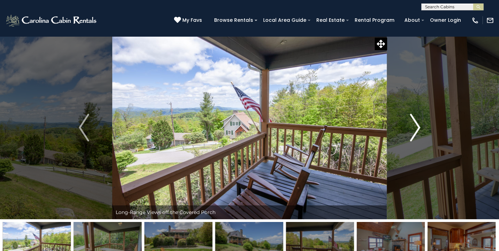
click at [418, 124] on img "Next" at bounding box center [415, 128] width 10 height 28
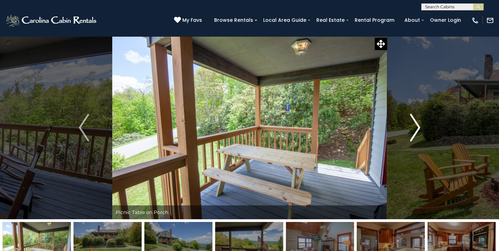
click at [417, 126] on img "Next" at bounding box center [415, 128] width 10 height 28
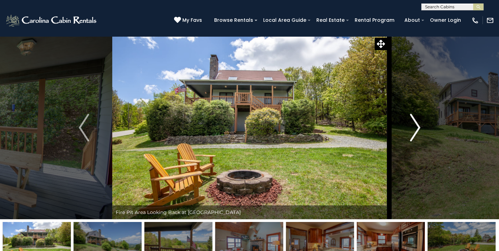
click at [415, 126] on img "Next" at bounding box center [415, 128] width 10 height 28
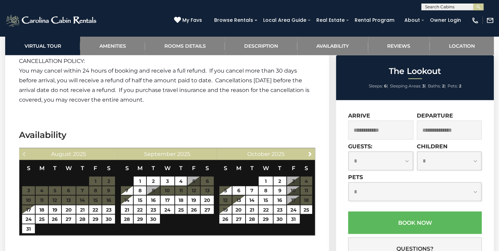
scroll to position [1373, 0]
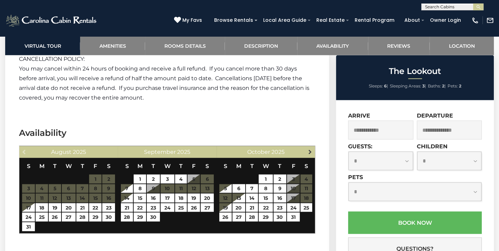
click at [308, 149] on span "Next" at bounding box center [310, 152] width 6 height 6
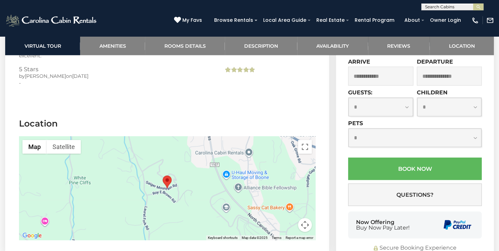
scroll to position [1643, 0]
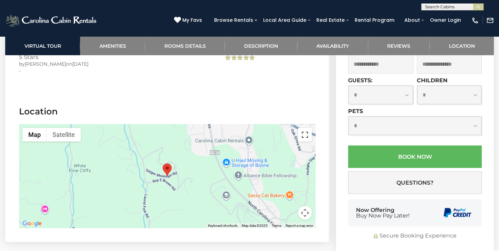
click at [306, 128] on button "Toggle fullscreen view" at bounding box center [305, 135] width 14 height 14
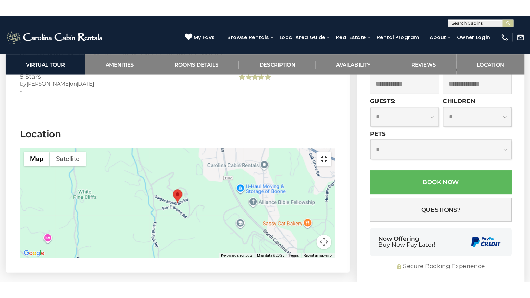
scroll to position [1689, 0]
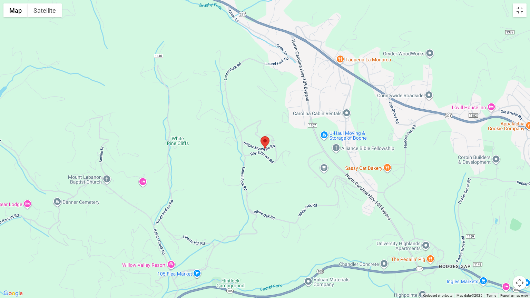
click at [499, 9] on button "Toggle fullscreen view" at bounding box center [520, 10] width 14 height 14
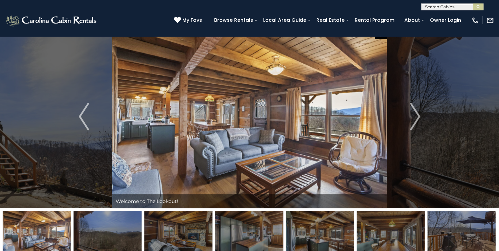
scroll to position [0, 0]
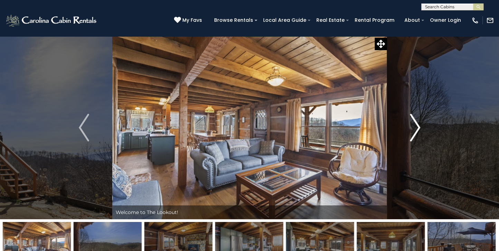
click at [416, 127] on img "Next" at bounding box center [415, 128] width 10 height 28
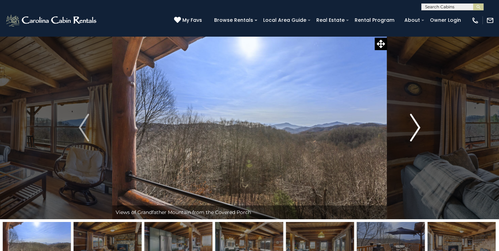
click at [416, 127] on img "Next" at bounding box center [415, 128] width 10 height 28
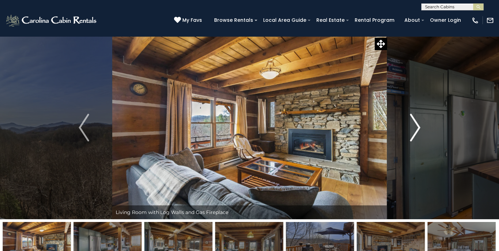
click at [416, 127] on img "Next" at bounding box center [415, 128] width 10 height 28
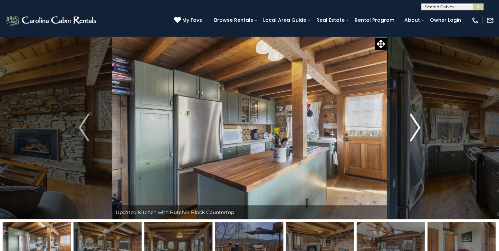
click at [417, 127] on img "Next" at bounding box center [415, 128] width 10 height 28
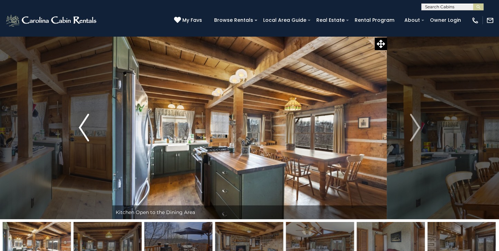
click at [81, 125] on img "Previous" at bounding box center [84, 128] width 10 height 28
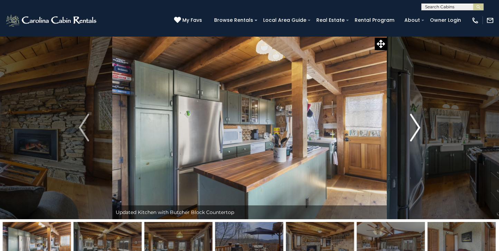
click at [418, 126] on img "Next" at bounding box center [415, 128] width 10 height 28
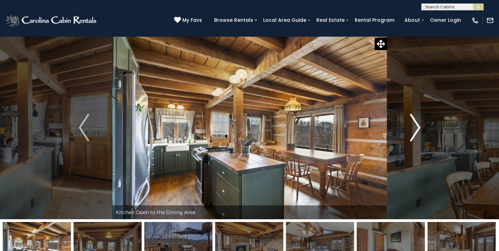
click at [418, 126] on img "Next" at bounding box center [415, 128] width 10 height 28
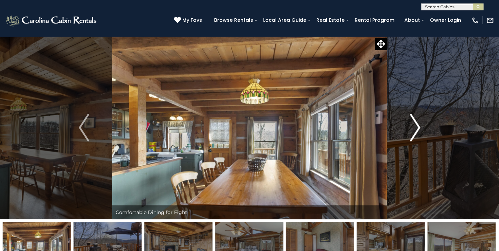
click at [418, 126] on img "Next" at bounding box center [415, 128] width 10 height 28
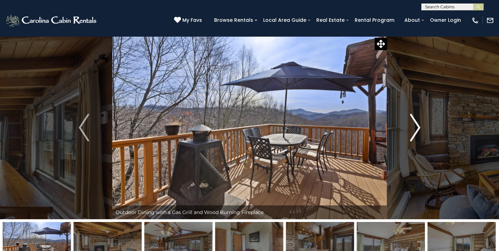
click at [418, 126] on img "Next" at bounding box center [415, 128] width 10 height 28
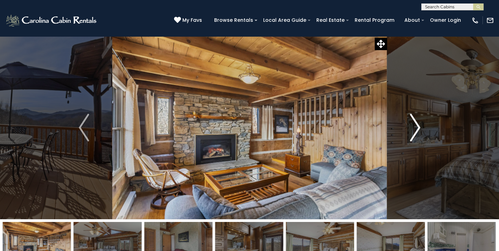
click at [417, 127] on img "Next" at bounding box center [415, 128] width 10 height 28
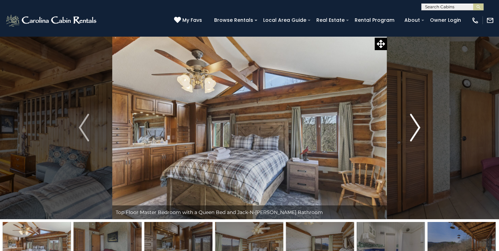
click at [417, 127] on img "Next" at bounding box center [415, 128] width 10 height 28
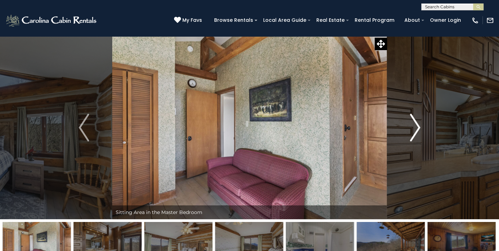
click at [417, 127] on img "Next" at bounding box center [415, 128] width 10 height 28
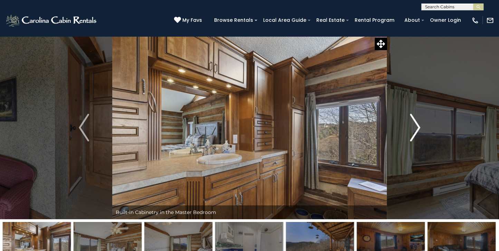
click at [417, 127] on img "Next" at bounding box center [415, 128] width 10 height 28
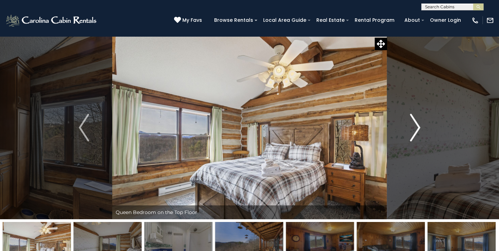
click at [417, 127] on img "Next" at bounding box center [415, 128] width 10 height 28
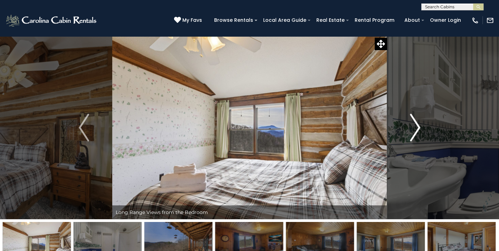
click at [417, 127] on img "Next" at bounding box center [415, 128] width 10 height 28
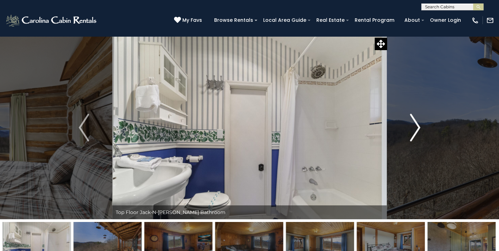
click at [417, 129] on img "Next" at bounding box center [415, 128] width 10 height 28
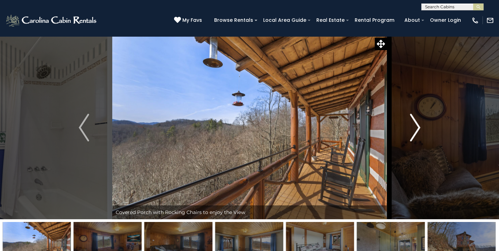
click at [417, 129] on img "Next" at bounding box center [415, 128] width 10 height 28
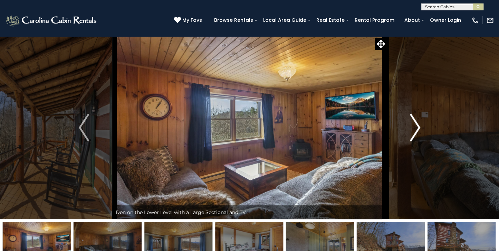
click at [417, 130] on img "Next" at bounding box center [415, 128] width 10 height 28
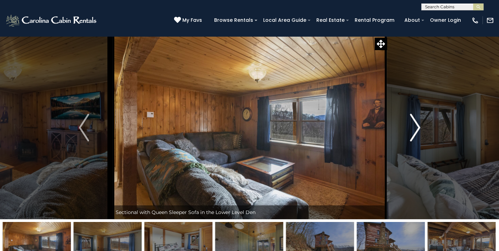
click at [417, 129] on img "Next" at bounding box center [415, 128] width 10 height 28
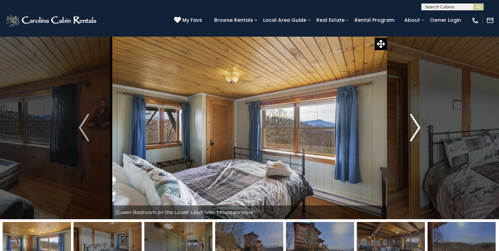
click at [418, 130] on img "Next" at bounding box center [415, 128] width 10 height 28
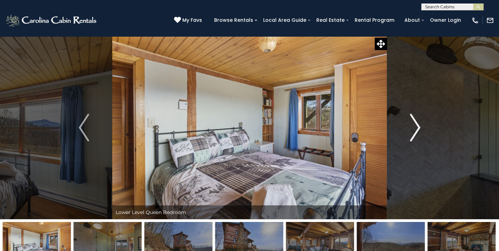
click at [418, 127] on img "Next" at bounding box center [415, 128] width 10 height 28
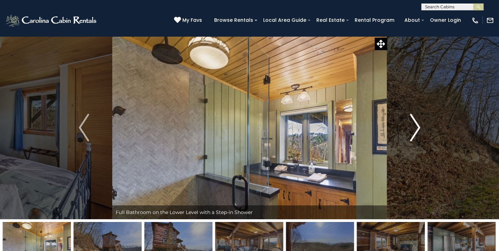
click at [418, 127] on img "Next" at bounding box center [415, 128] width 10 height 28
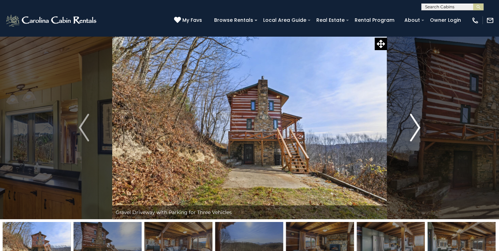
click at [418, 127] on img "Next" at bounding box center [415, 128] width 10 height 28
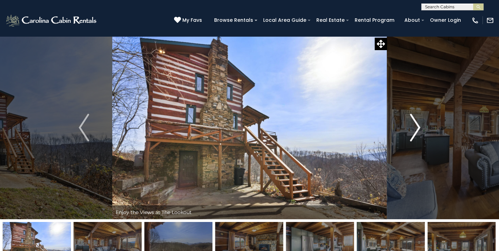
click at [418, 128] on img "Next" at bounding box center [415, 128] width 10 height 28
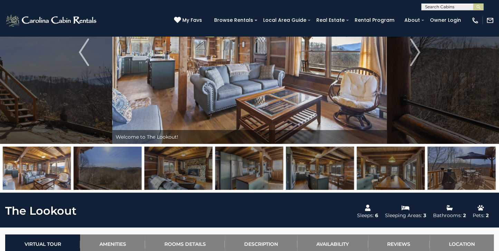
scroll to position [70, 0]
